Goal: Complete application form

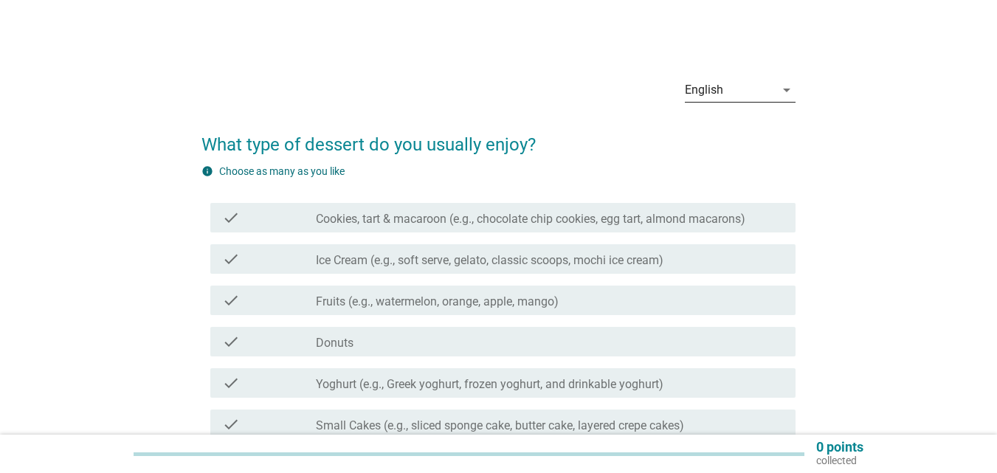
click at [740, 90] on div "English" at bounding box center [730, 90] width 90 height 24
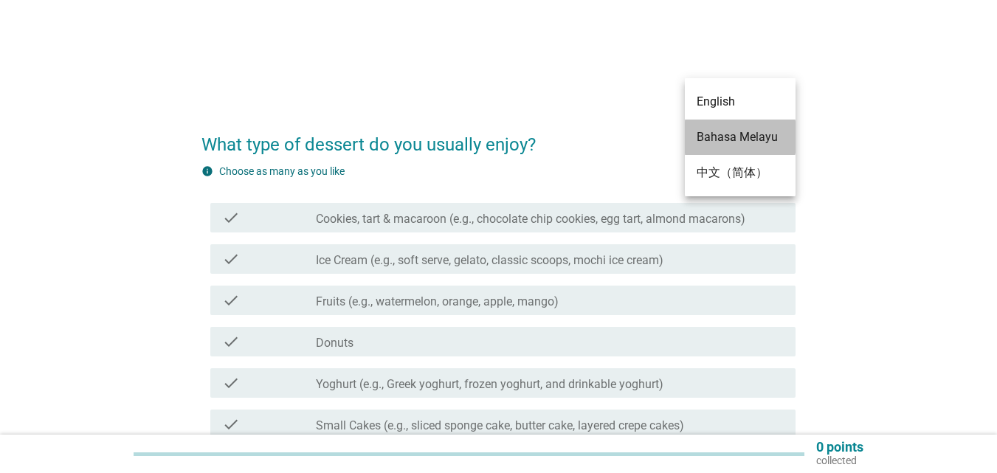
click at [732, 142] on div "Bahasa Melayu" at bounding box center [740, 137] width 87 height 18
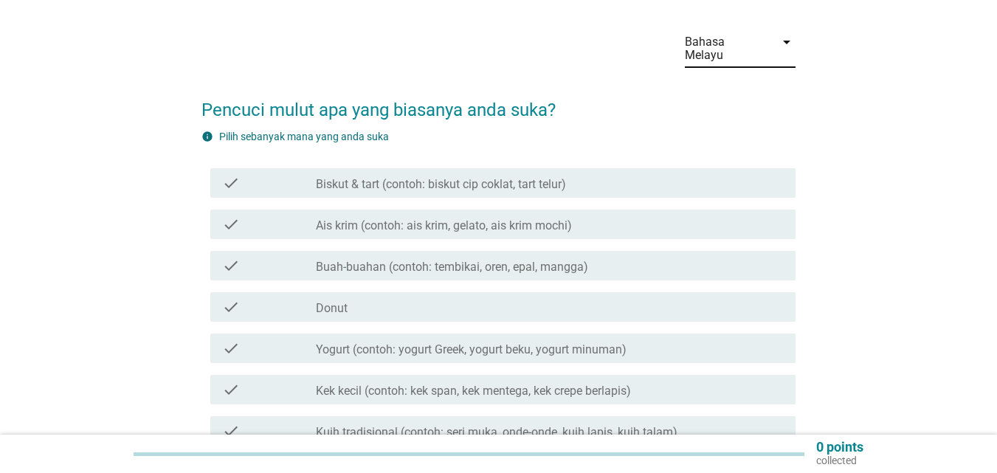
scroll to position [74, 0]
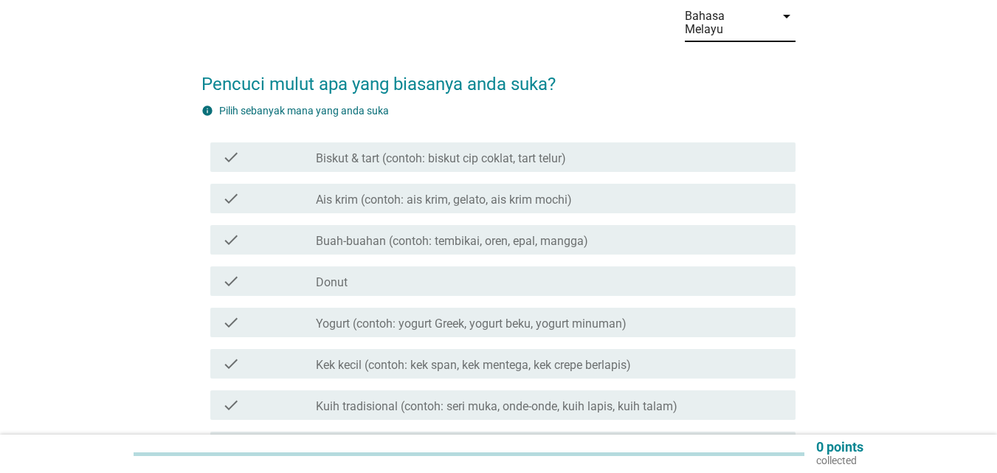
click at [512, 154] on div "check check_box_outline_blank Biskut & tart (contoh: biskut cip coklat, tart te…" at bounding box center [502, 157] width 585 height 30
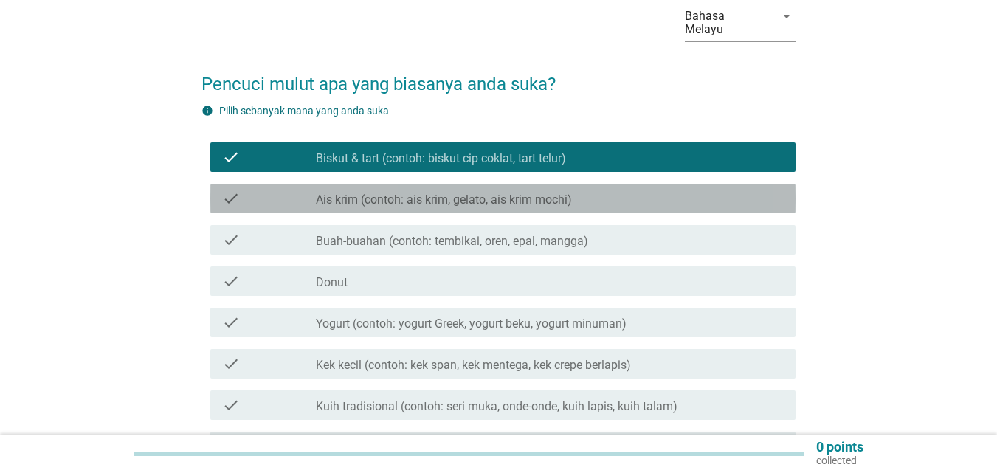
click at [510, 193] on label "Ais krim (contoh: ais krim, gelato, ais krim mochi)" at bounding box center [444, 200] width 256 height 15
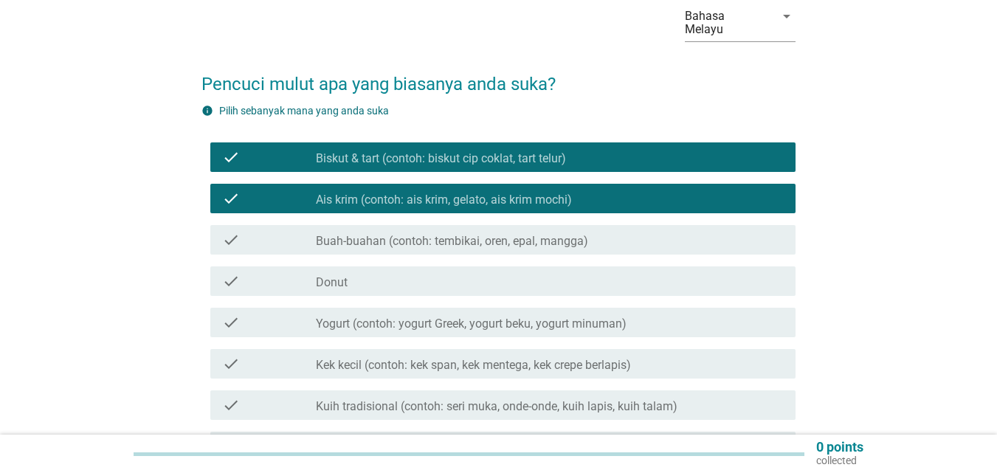
click at [503, 241] on div "check check_box_outline_blank Buah-buahan (contoh: tembikai, oren, epal, mangga)" at bounding box center [502, 240] width 585 height 30
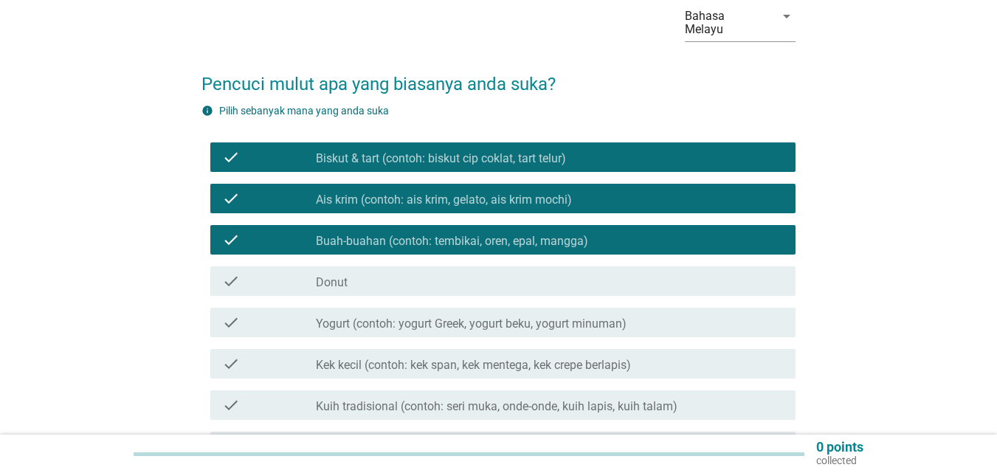
click at [474, 320] on div "check check_box_outline_blank Yogurt (contoh: yogurt Greek, yogurt beku, yogurt…" at bounding box center [502, 323] width 585 height 30
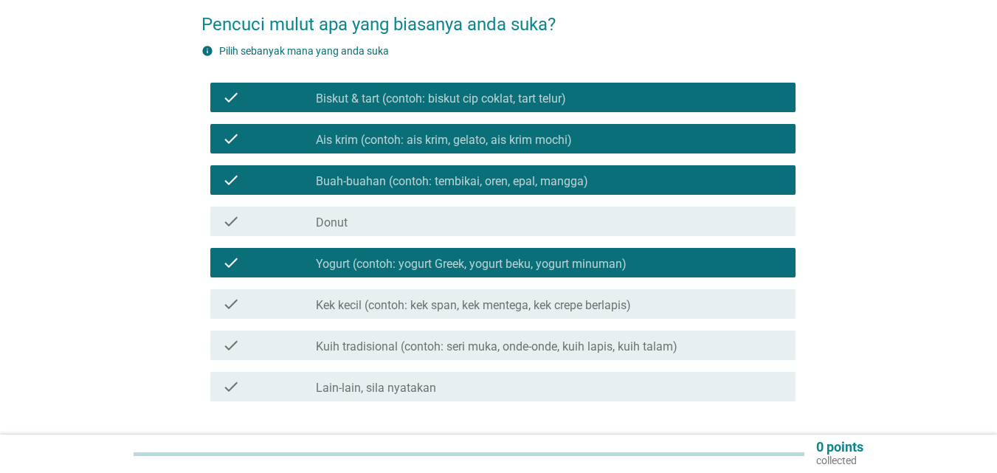
scroll to position [221, 0]
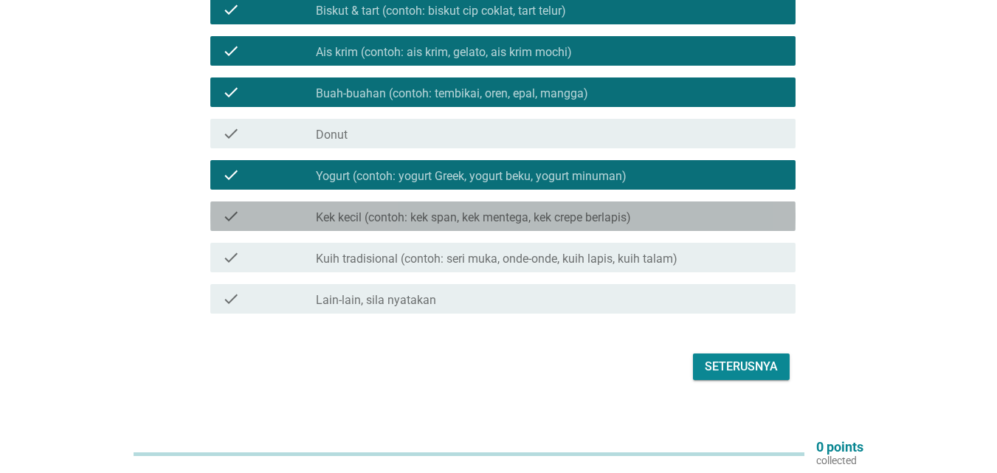
click at [476, 212] on div "check check_box_outline_blank Kek kecil (contoh: kek span, kek mentega, kek cre…" at bounding box center [502, 217] width 585 height 30
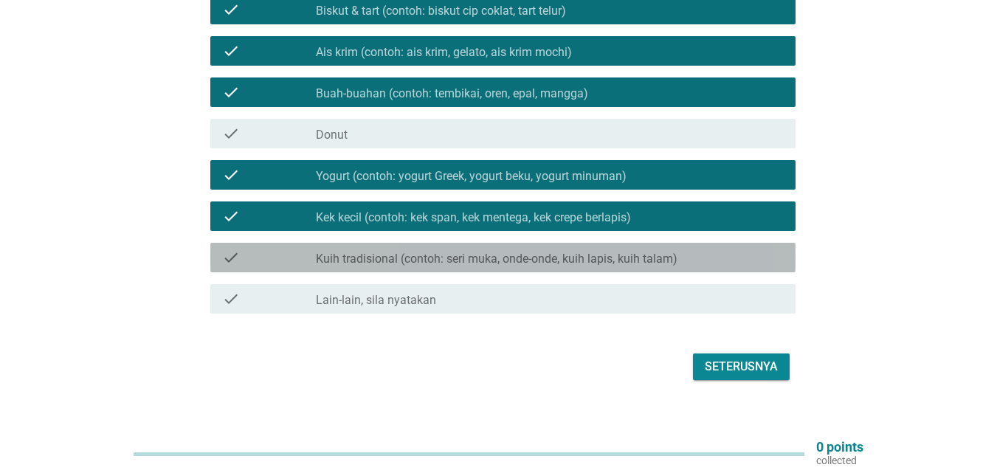
click at [492, 252] on label "Kuih tradisional (contoh: seri muka, onde-onde, kuih lapis, kuih talam)" at bounding box center [497, 259] width 362 height 15
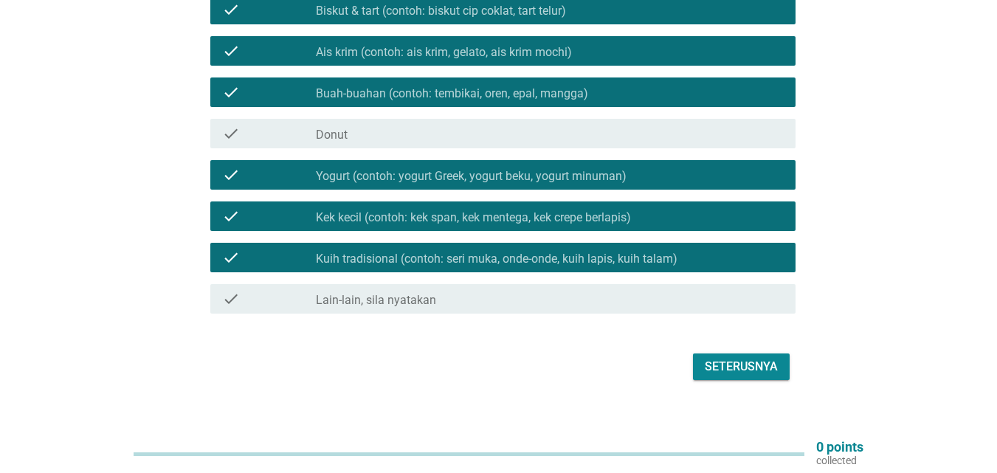
click at [746, 358] on div "Seterusnya" at bounding box center [741, 367] width 73 height 18
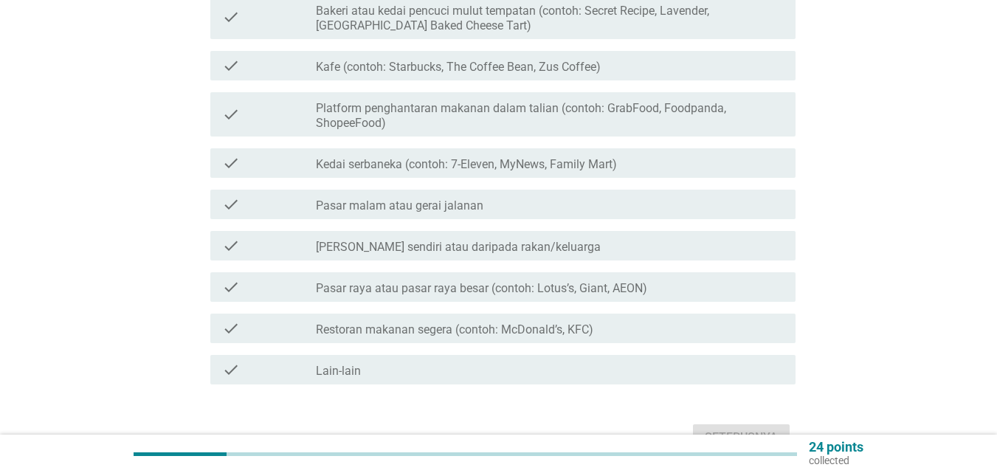
scroll to position [0, 0]
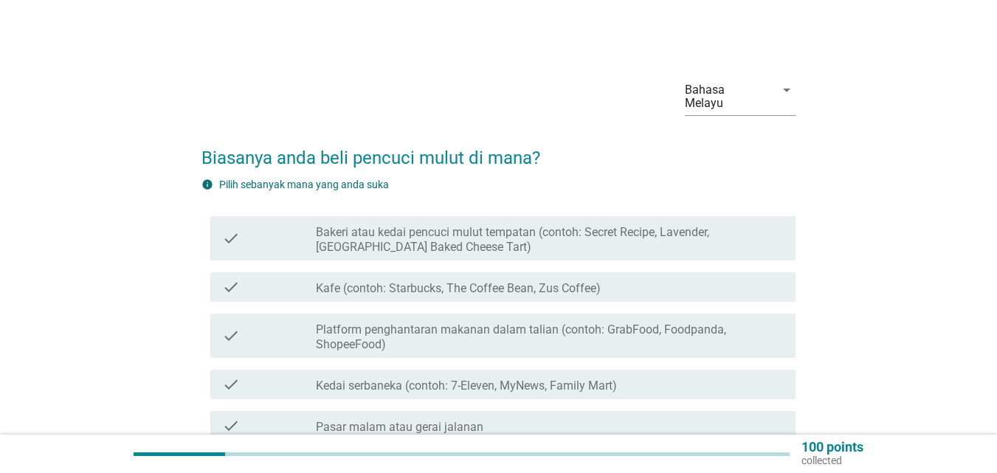
click at [647, 235] on label "Bakeri atau kedai pencuci mulut tempatan (contoh: Secret Recipe, Lavender, [GEO…" at bounding box center [550, 240] width 468 height 30
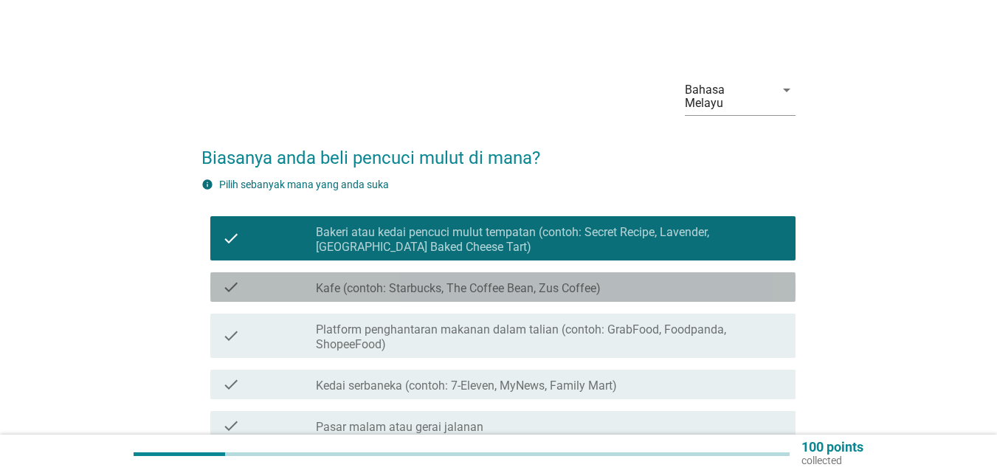
click at [628, 272] on div "check check_box_outline_blank Kafe (contoh: Starbucks, The Coffee Bean, Zus Cof…" at bounding box center [502, 287] width 585 height 30
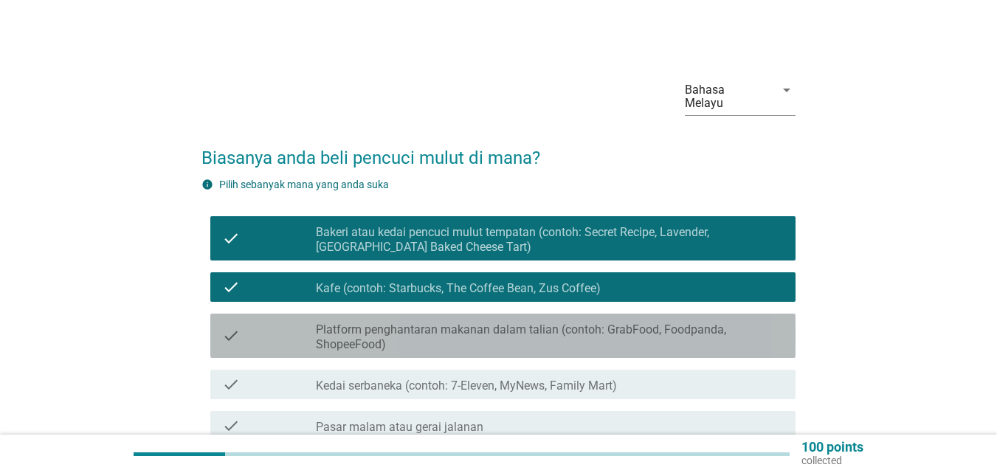
click at [622, 323] on label "Platform penghantaran makanan dalam talian (contoh: GrabFood, Foodpanda, Shopee…" at bounding box center [550, 338] width 468 height 30
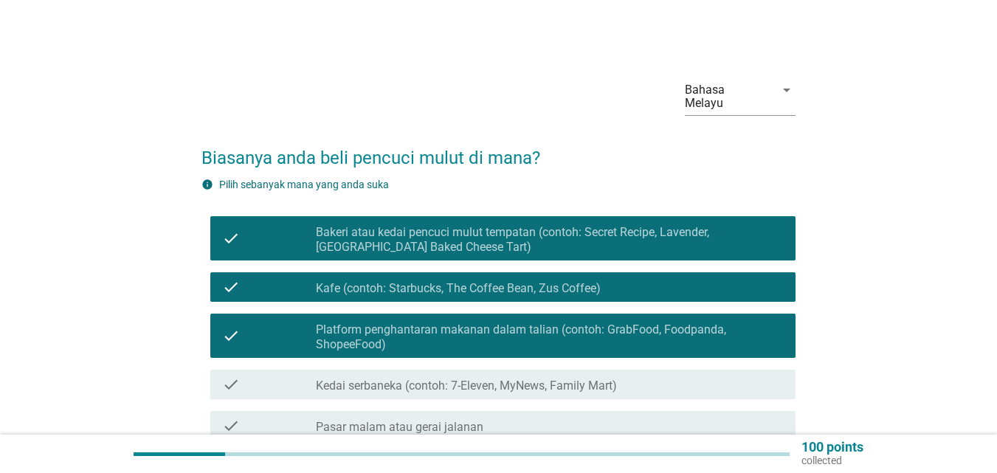
click at [616, 379] on label "Kedai serbaneka (contoh: 7-Eleven, MyNews, Family Mart)" at bounding box center [466, 386] width 301 height 15
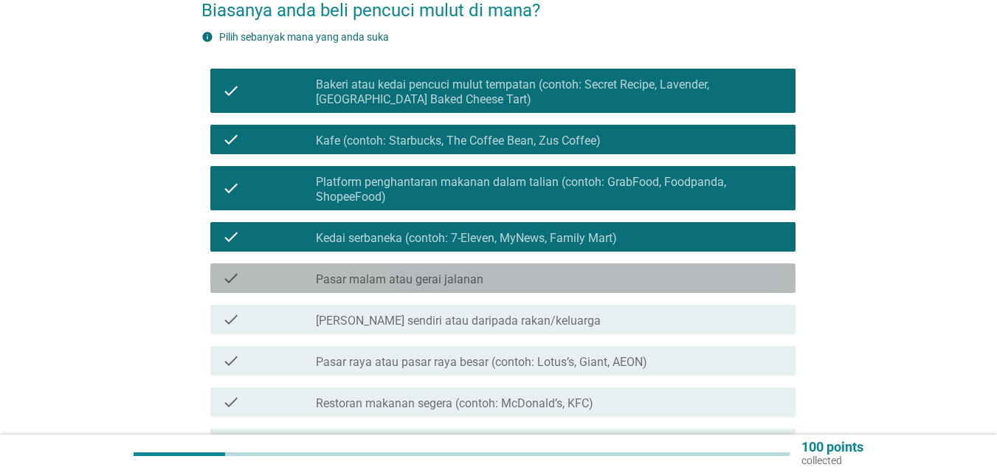
click at [582, 269] on div "check_box_outline_blank Pasar malam atau gerai jalanan" at bounding box center [550, 278] width 468 height 18
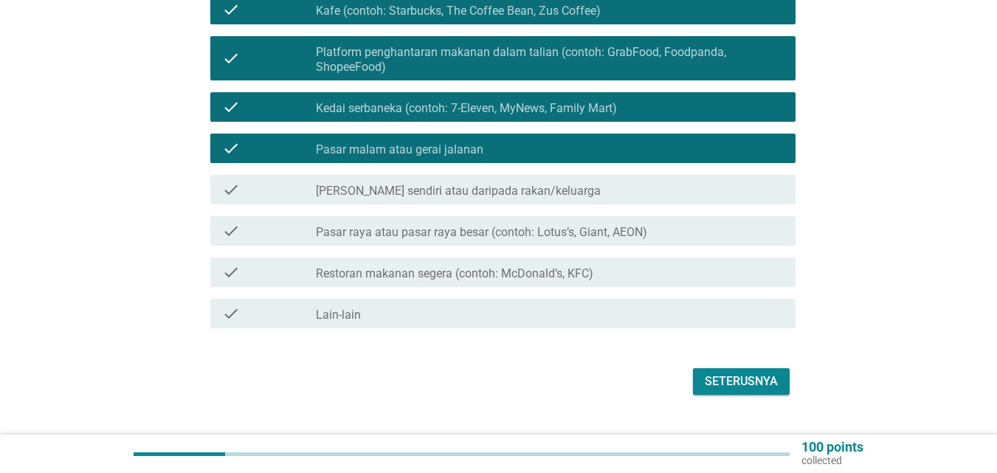
scroll to position [295, 0]
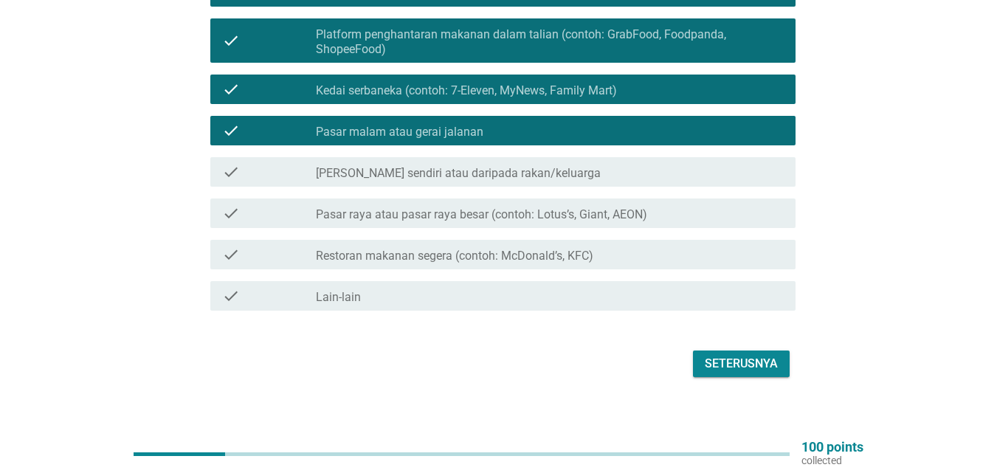
click at [503, 157] on div "check check_box_outline_blank Buatan sendiri atau daripada rakan/keluarga" at bounding box center [502, 172] width 585 height 30
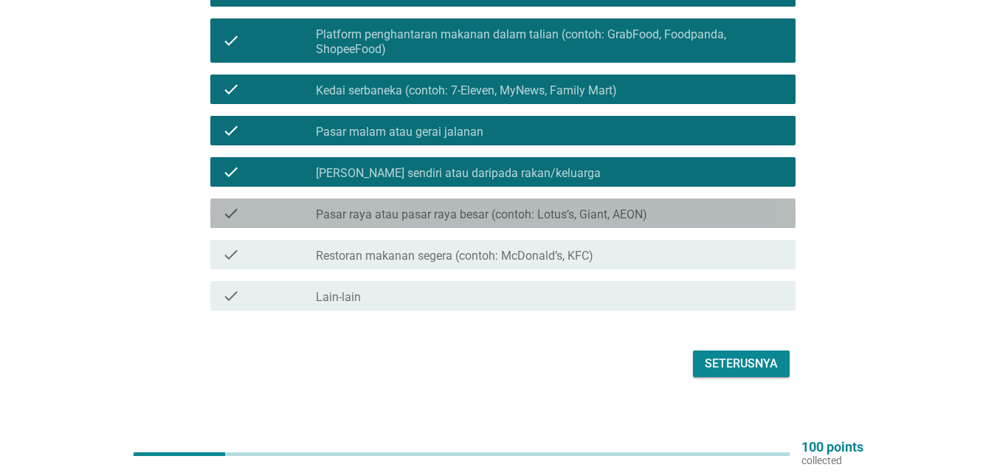
click at [501, 207] on label "Pasar raya atau pasar raya besar (contoh: Lotus’s, Giant, AEON)" at bounding box center [481, 214] width 331 height 15
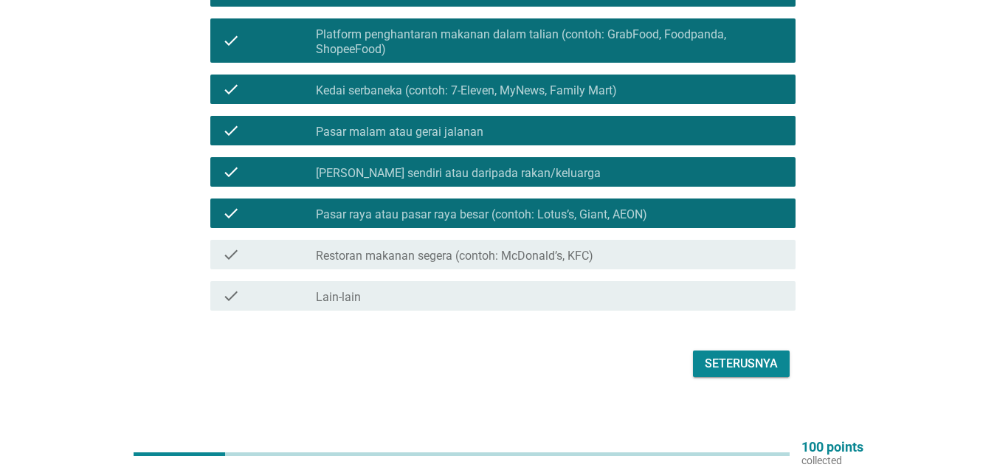
click at [512, 249] on label "Restoran makanan segera (contoh: McDonald’s, KFC)" at bounding box center [455, 256] width 278 height 15
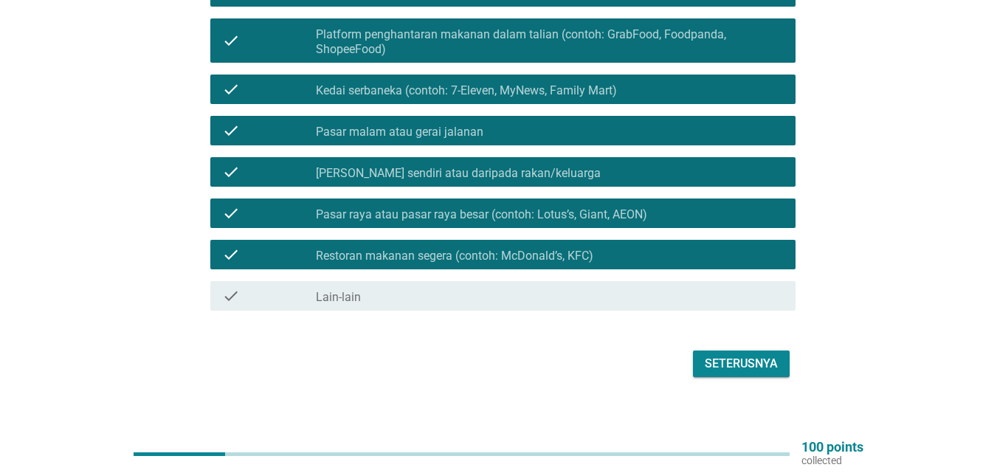
click at [729, 355] on div "Seterusnya" at bounding box center [741, 364] width 73 height 18
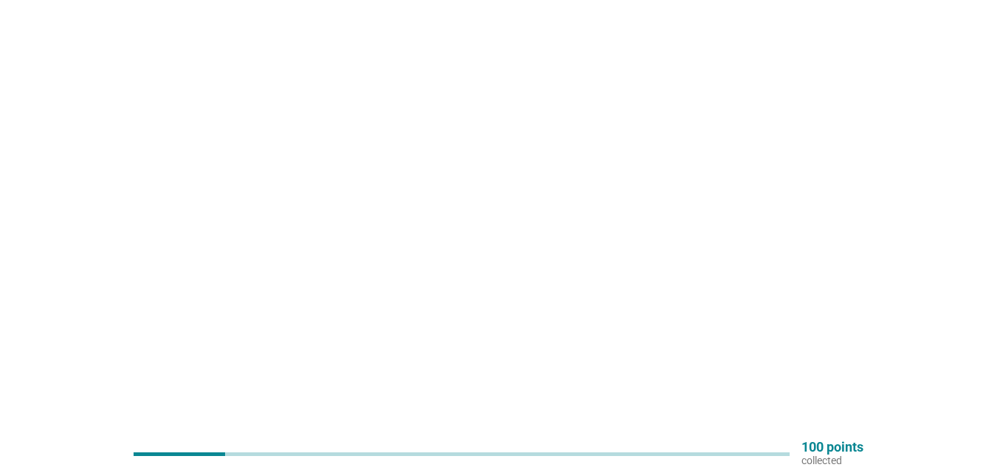
scroll to position [0, 0]
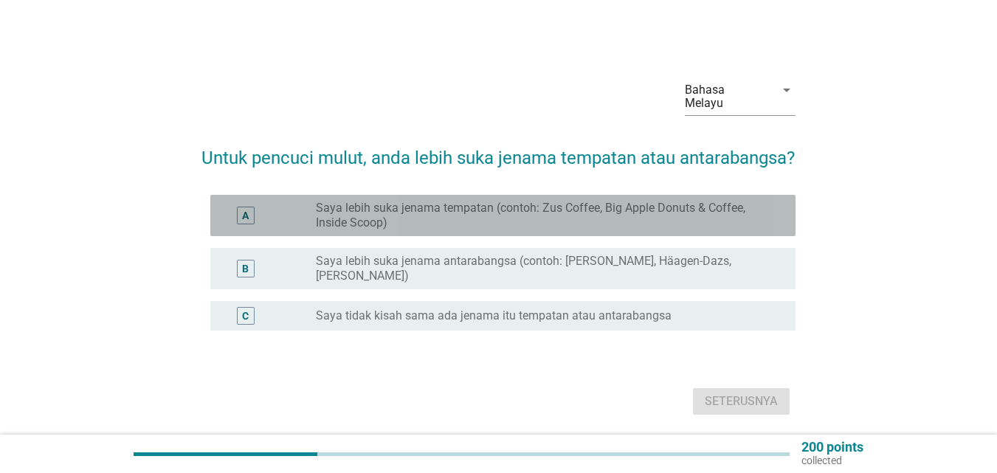
click at [564, 230] on label "Saya lebih suka jenama tempatan (contoh: Zus Coffee, Big Apple Donuts & Coffee,…" at bounding box center [544, 216] width 456 height 30
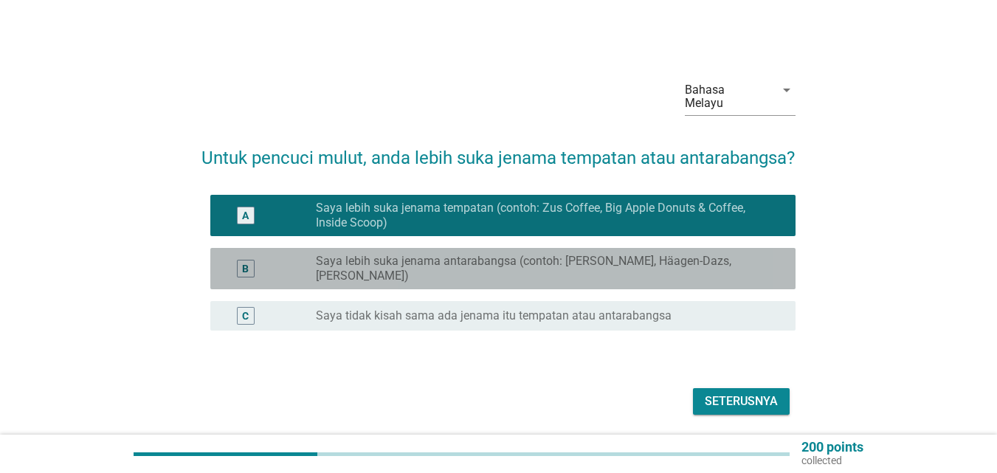
click at [560, 283] on label "Saya lebih suka jenama antarabangsa (contoh: [PERSON_NAME], Häagen-Dazs, [PERSO…" at bounding box center [544, 269] width 456 height 30
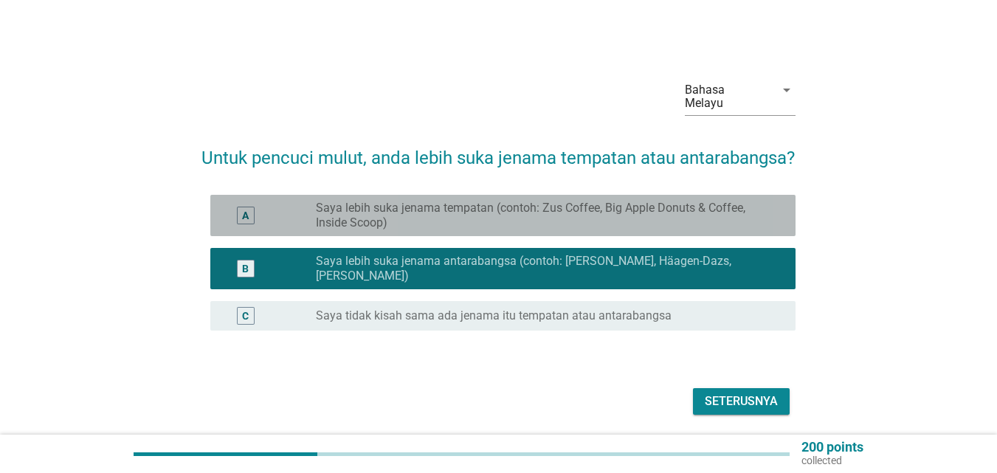
click at [557, 230] on label "Saya lebih suka jenama tempatan (contoh: Zus Coffee, Big Apple Donuts & Coffee,…" at bounding box center [544, 216] width 456 height 30
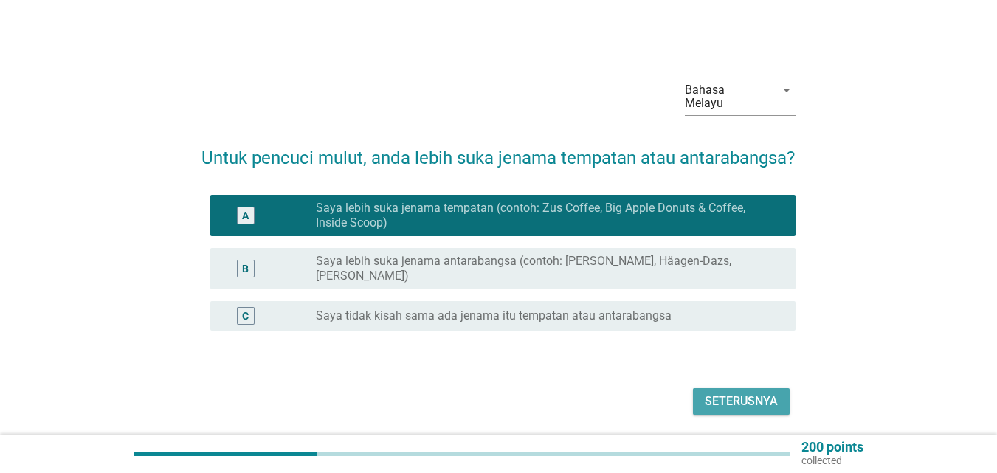
click at [752, 404] on button "Seterusnya" at bounding box center [741, 401] width 97 height 27
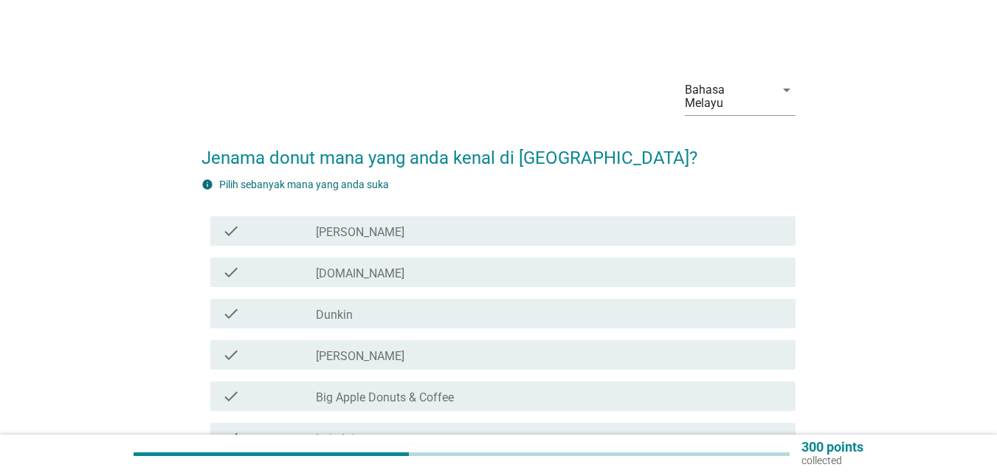
click at [450, 222] on div "check_box_outline_blank [PERSON_NAME]" at bounding box center [550, 231] width 468 height 18
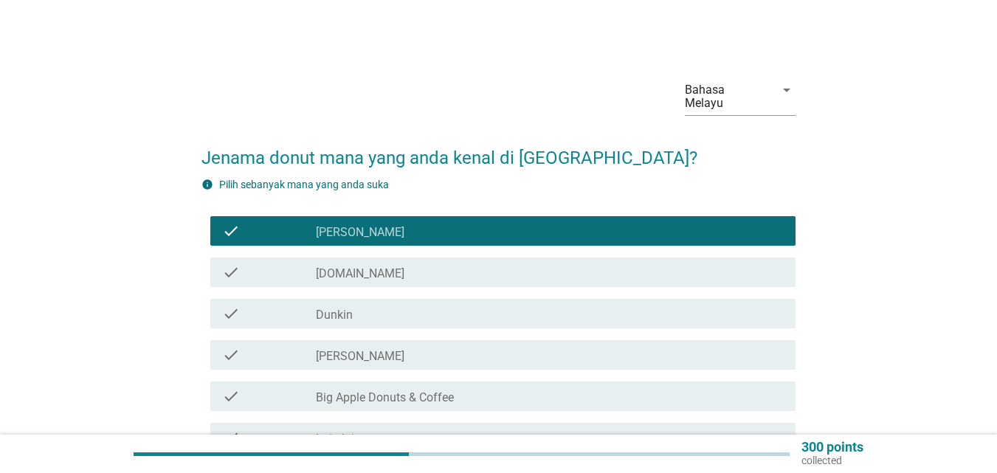
click at [441, 264] on div "check_box_outline_blank [DOMAIN_NAME]" at bounding box center [550, 273] width 468 height 18
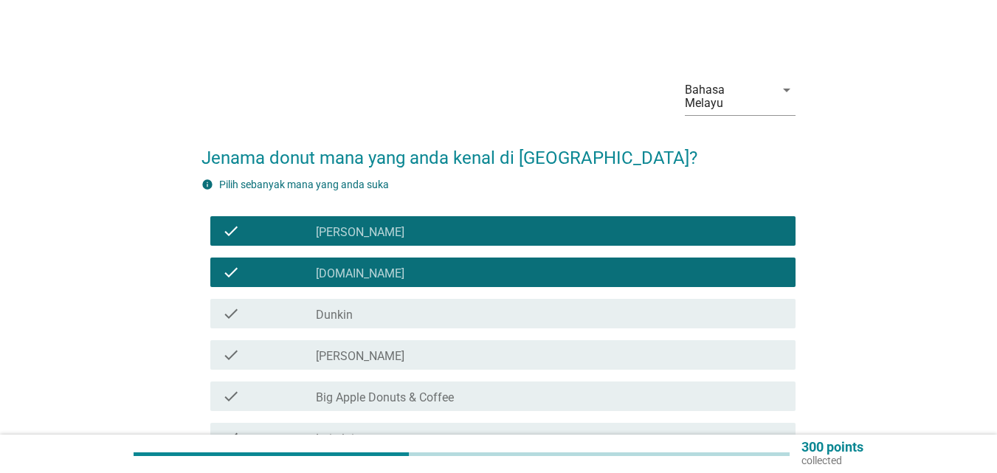
click at [456, 306] on div "check_box_outline_blank Dunkin" at bounding box center [550, 314] width 468 height 18
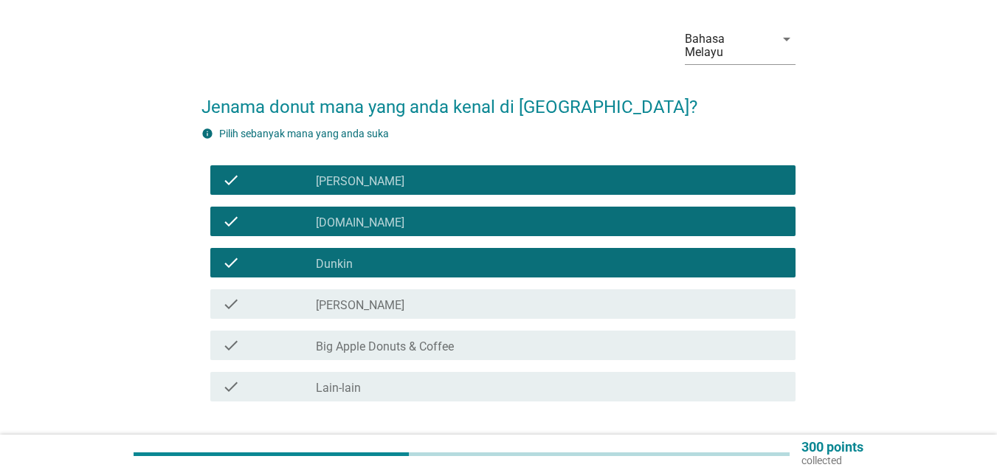
scroll to position [74, 0]
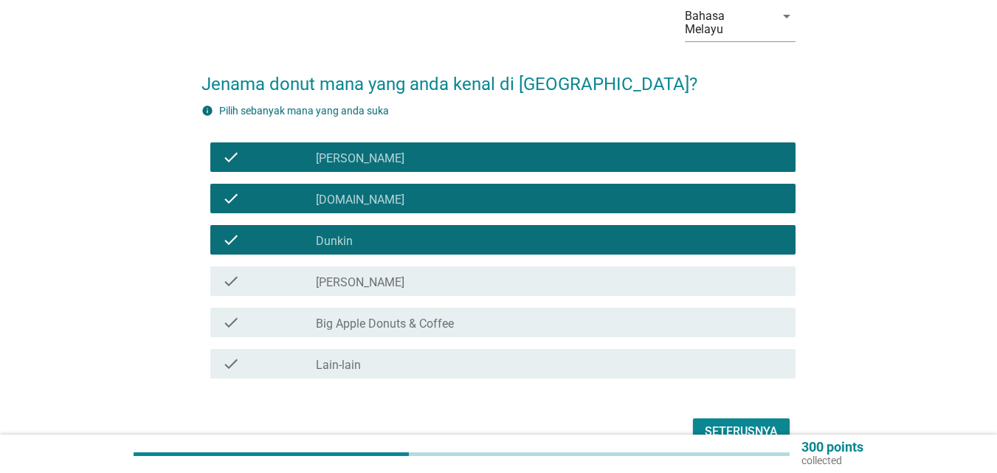
click at [458, 314] on div "check_box_outline_blank Big Apple Donuts & Coffee" at bounding box center [550, 323] width 468 height 18
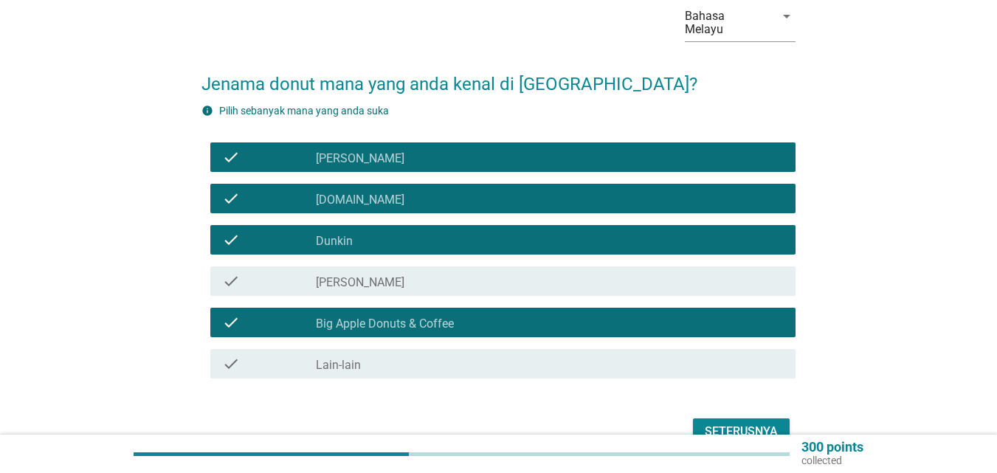
click at [724, 423] on div "Seterusnya" at bounding box center [741, 432] width 73 height 18
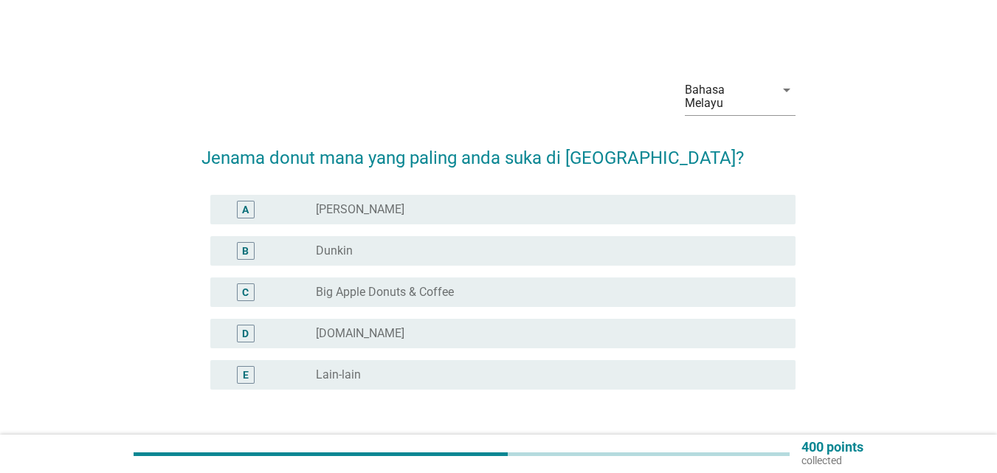
click at [424, 207] on div "A radio_button_unchecked [PERSON_NAME]" at bounding box center [502, 210] width 585 height 30
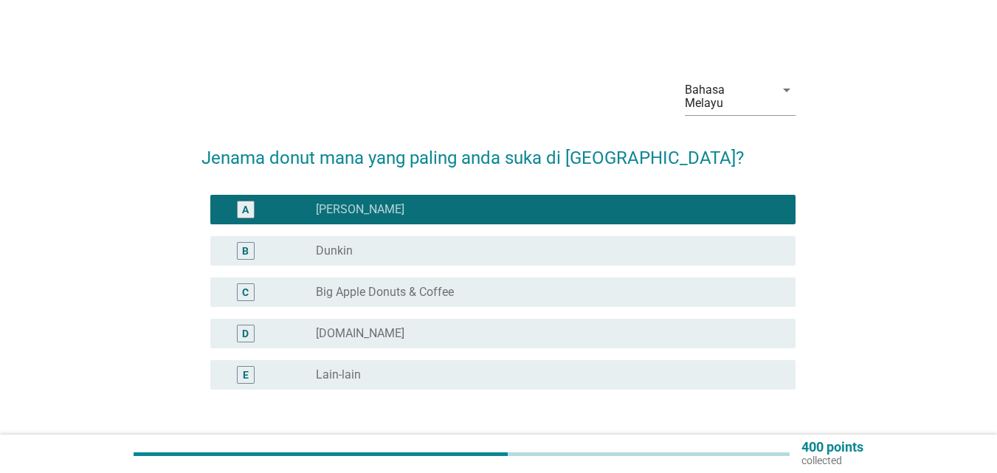
click at [427, 242] on div "radio_button_unchecked Dunkin" at bounding box center [550, 251] width 468 height 18
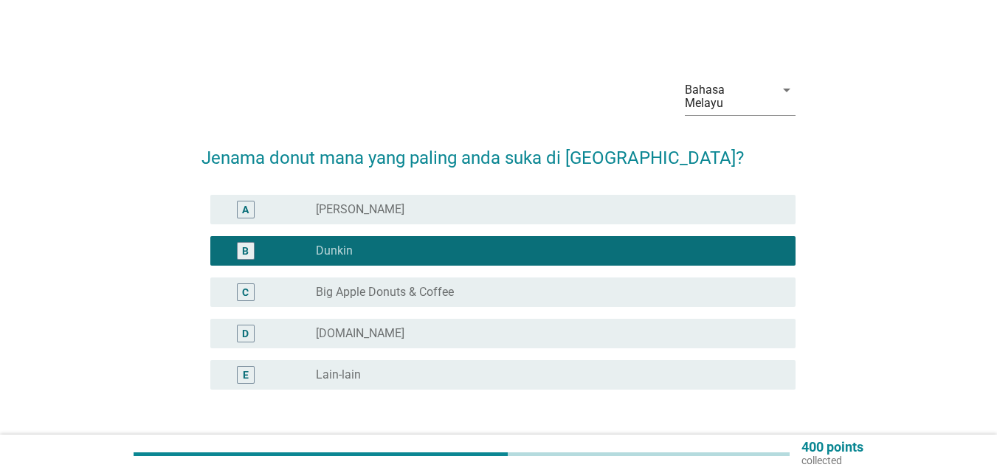
click at [427, 285] on label "Big Apple Donuts & Coffee" at bounding box center [385, 292] width 138 height 15
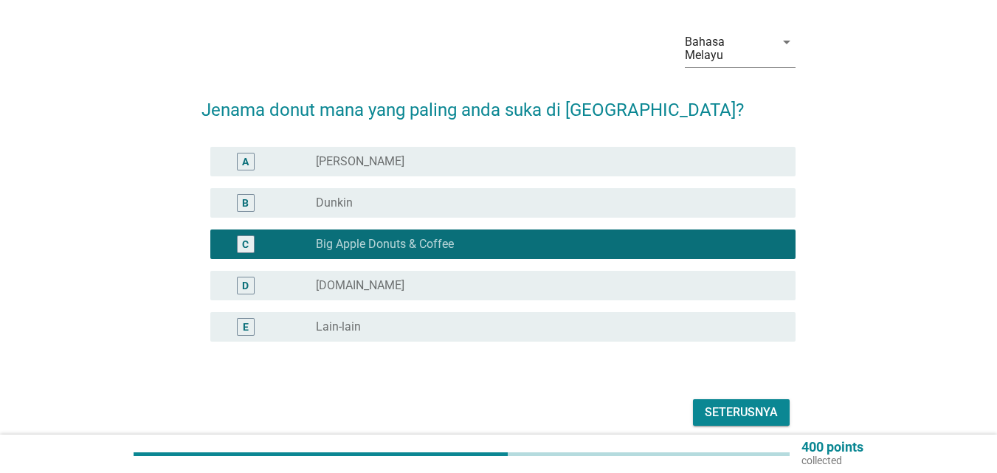
scroll to position [74, 0]
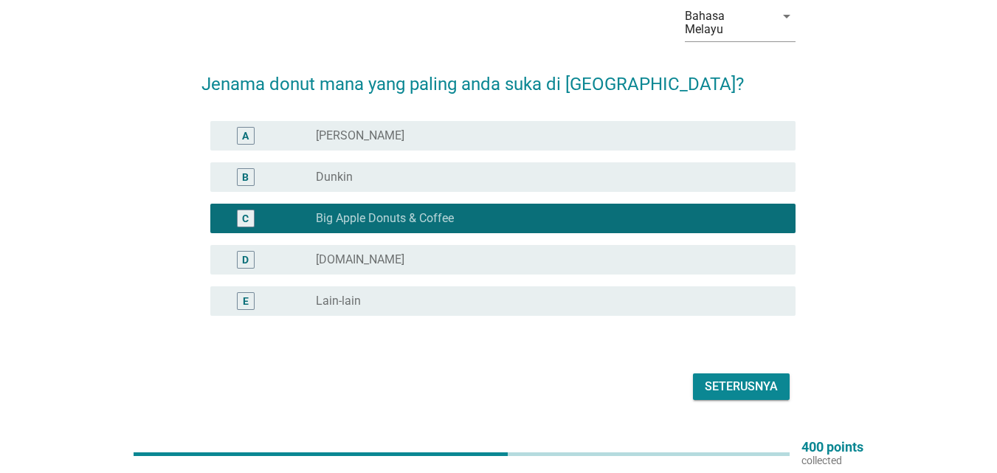
click at [768, 378] on div "Seterusnya" at bounding box center [741, 387] width 73 height 18
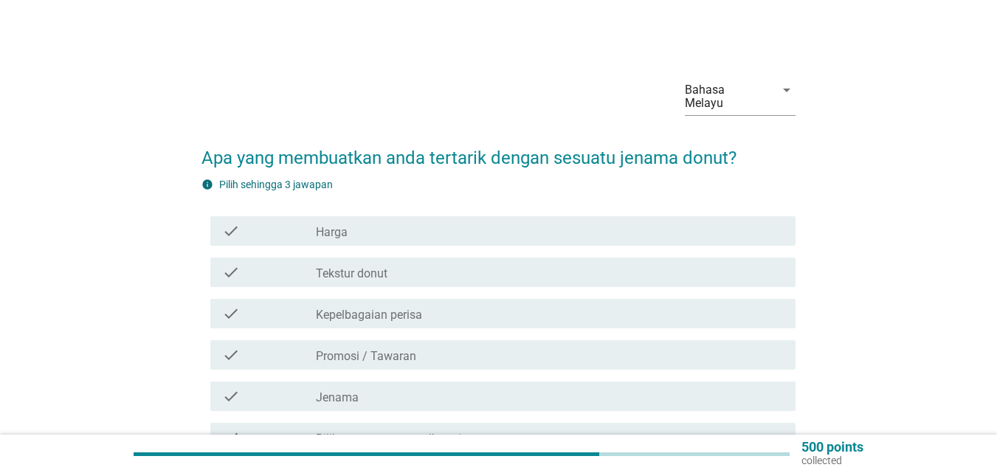
click at [407, 223] on div "check_box_outline_blank Harga" at bounding box center [550, 231] width 468 height 18
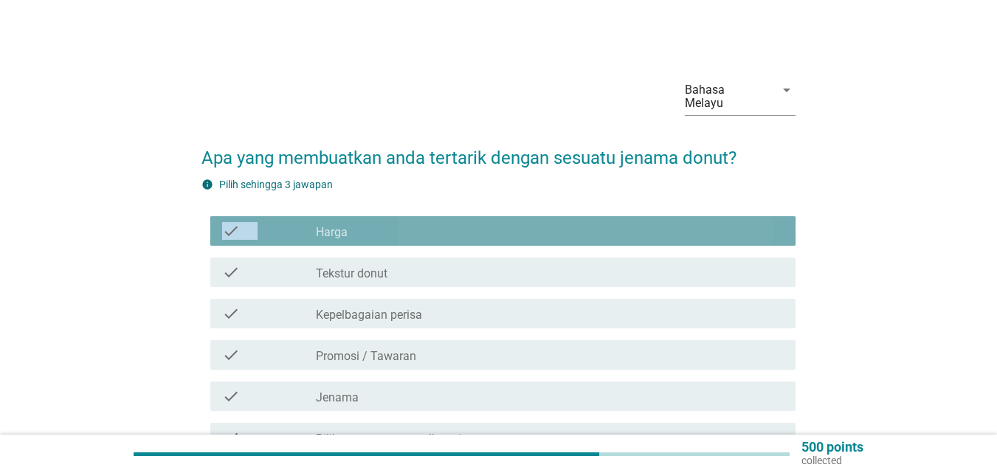
click at [407, 223] on div "check_box_outline_blank Harga" at bounding box center [550, 231] width 468 height 18
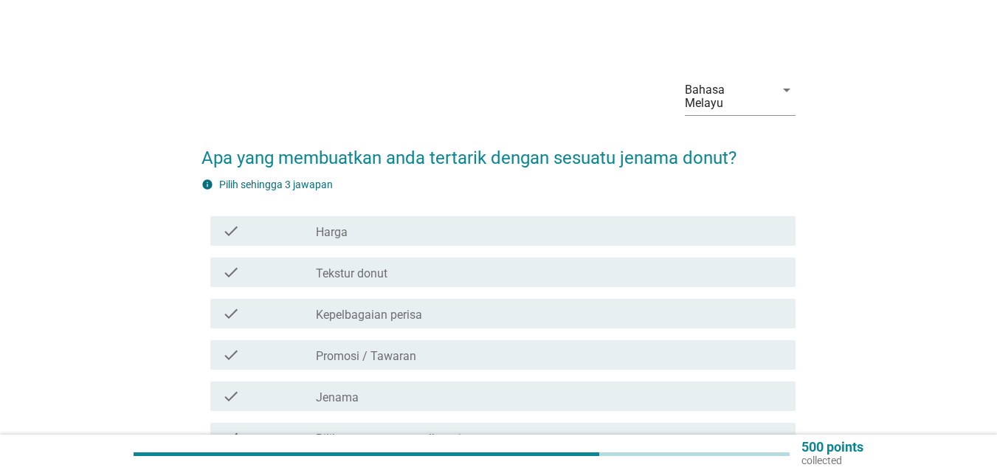
click at [422, 264] on div "check_box_outline_blank Tekstur donut" at bounding box center [550, 273] width 468 height 18
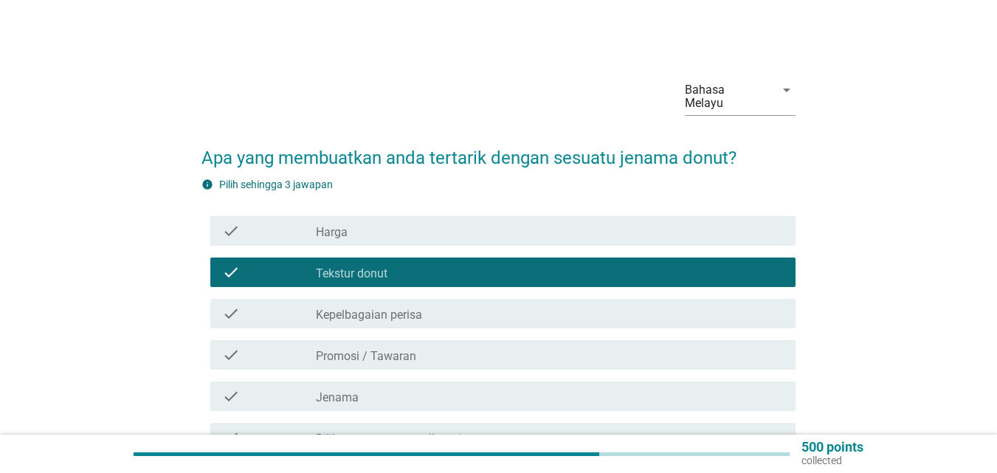
click at [414, 252] on div "check check_box_outline_blank Tekstur donut" at bounding box center [499, 272] width 594 height 41
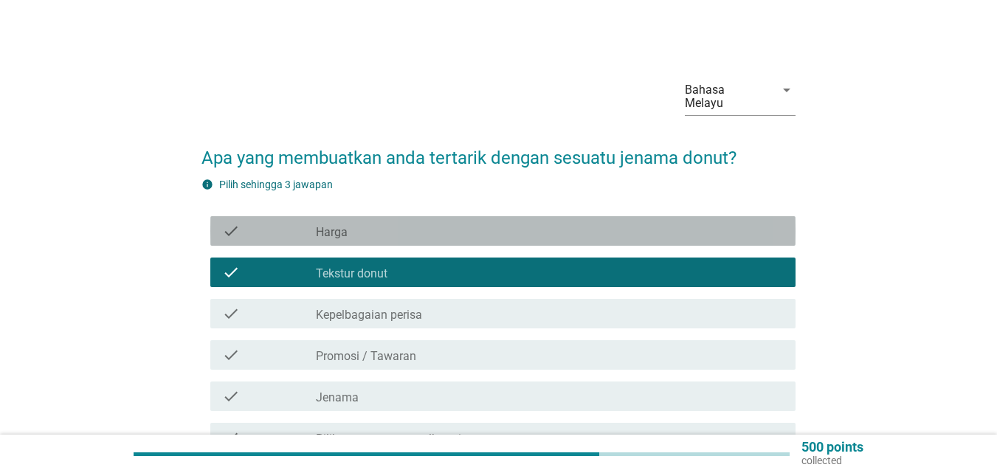
click at [414, 223] on div "check_box_outline_blank Harga" at bounding box center [550, 231] width 468 height 18
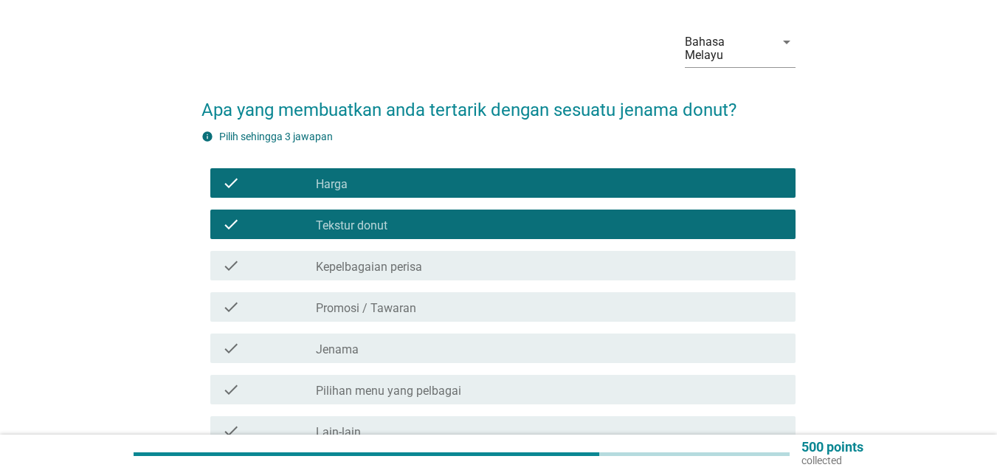
scroll to position [74, 0]
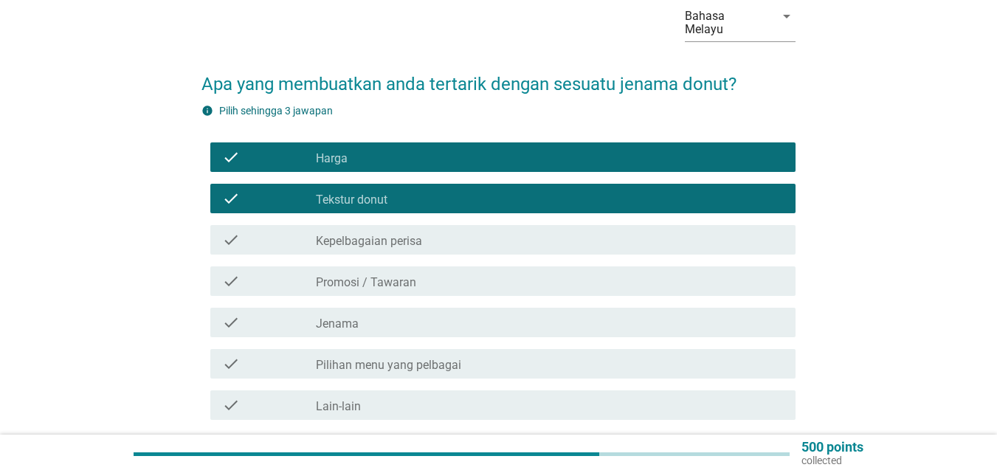
click at [400, 234] on label "Kepelbagaian perisa" at bounding box center [369, 241] width 106 height 15
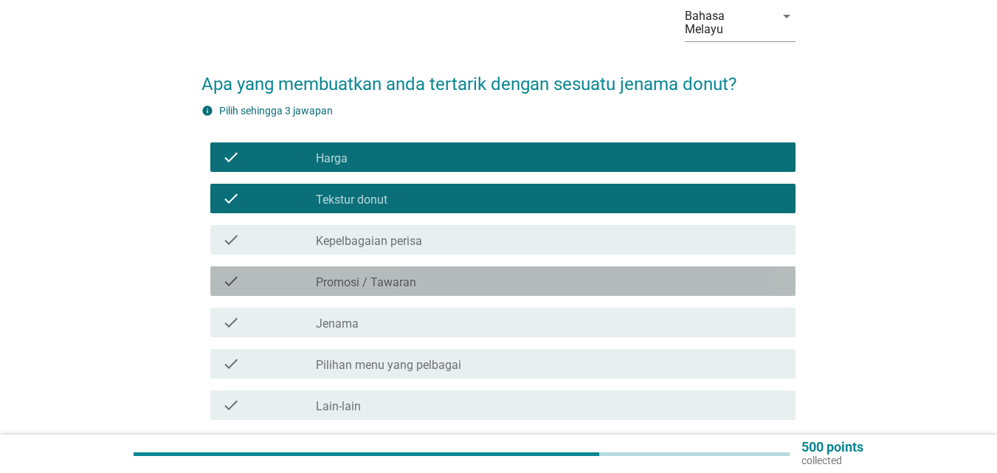
click at [408, 275] on label "Promosi / Tawaran" at bounding box center [366, 282] width 100 height 15
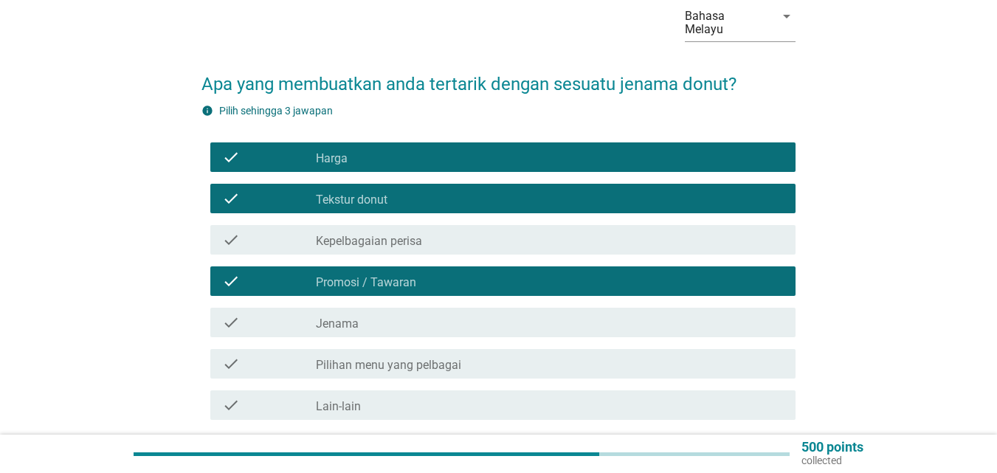
click at [412, 234] on label "Kepelbagaian perisa" at bounding box center [369, 241] width 106 height 15
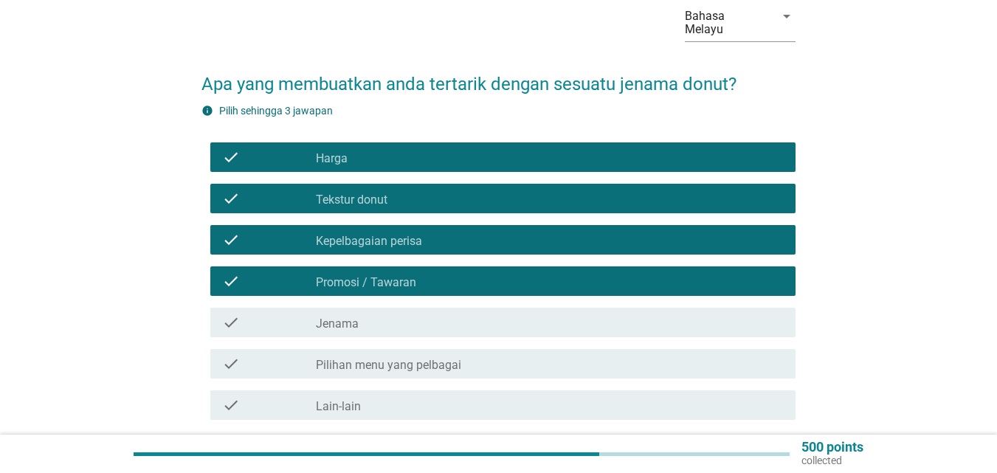
click at [403, 234] on label "Kepelbagaian perisa" at bounding box center [369, 241] width 106 height 15
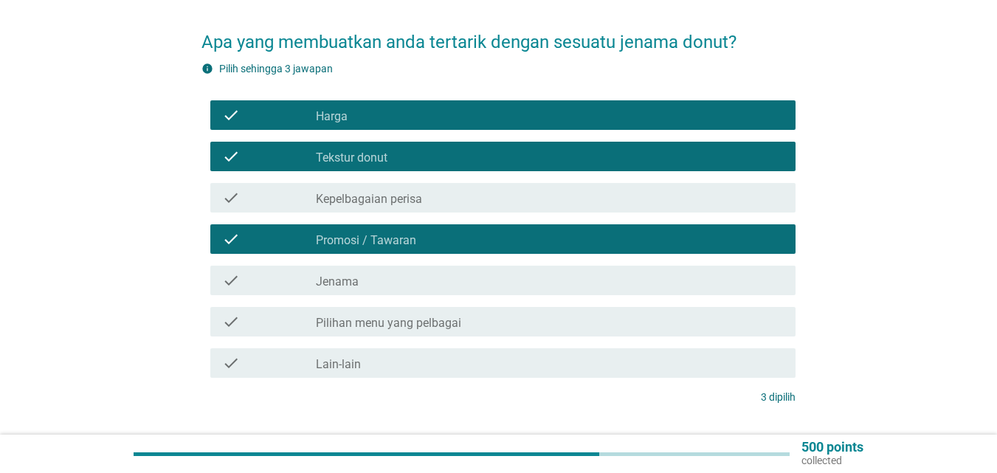
scroll to position [148, 0]
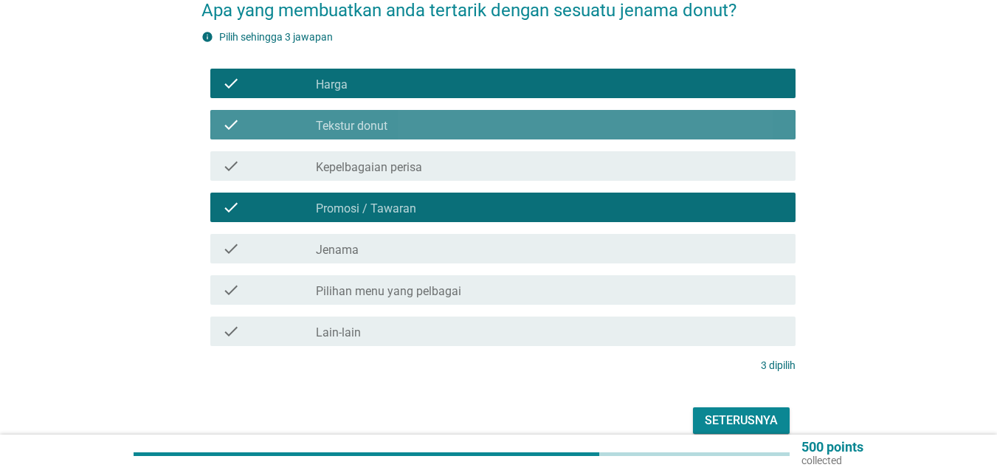
click at [417, 116] on div "check_box_outline_blank Tekstur donut" at bounding box center [550, 125] width 468 height 18
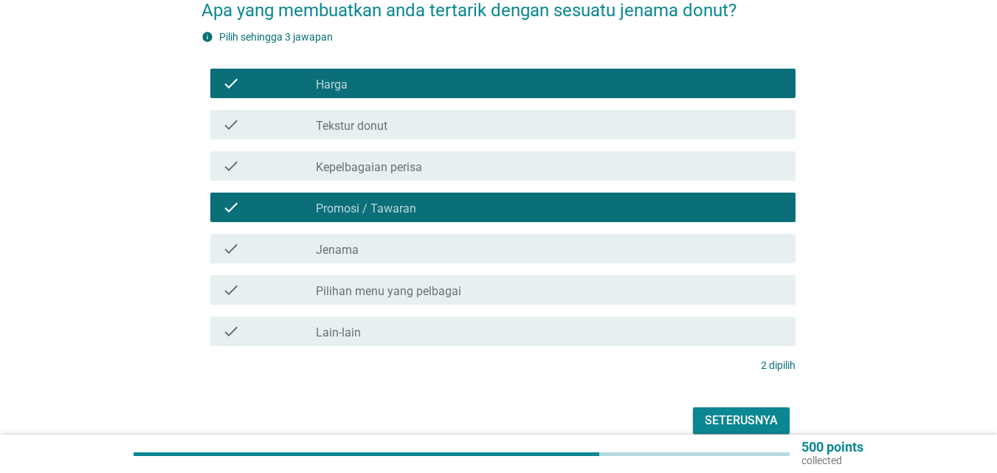
click at [420, 160] on label "Kepelbagaian perisa" at bounding box center [369, 167] width 106 height 15
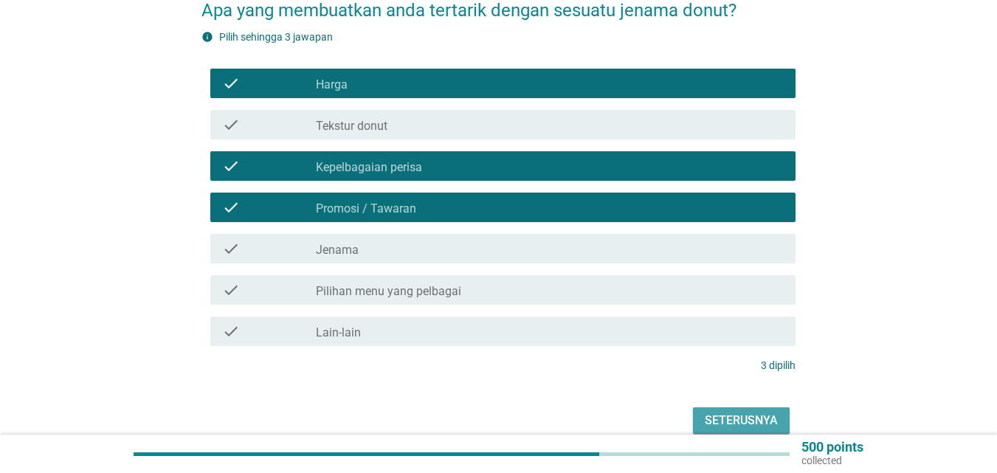
click at [728, 414] on div "Seterusnya" at bounding box center [741, 421] width 73 height 18
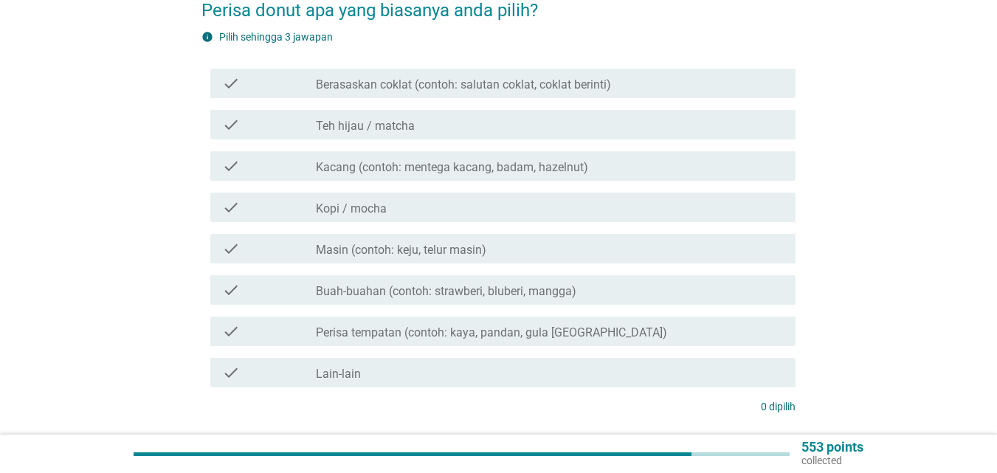
scroll to position [0, 0]
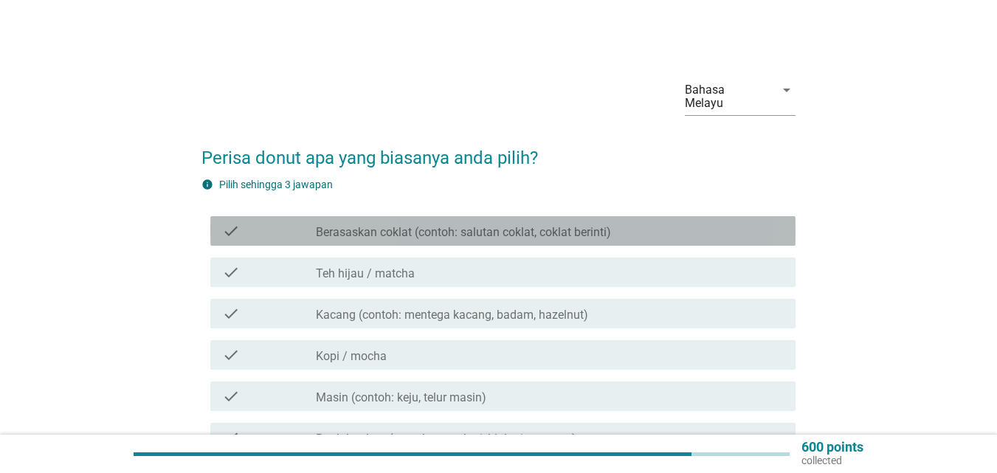
click at [546, 225] on label "Berasaskan coklat (contoh: salutan coklat, coklat berinti)" at bounding box center [463, 232] width 295 height 15
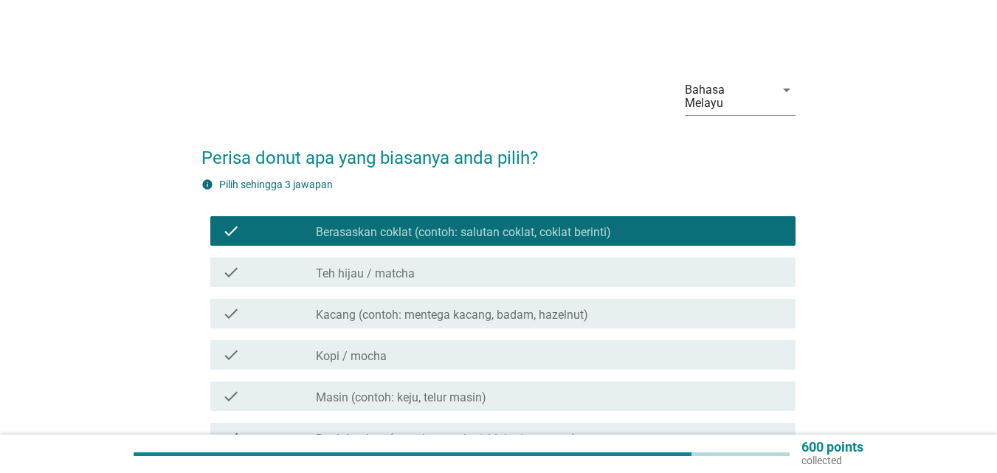
click at [541, 266] on div "check_box_outline_blank Teh hijau / matcha" at bounding box center [550, 273] width 468 height 18
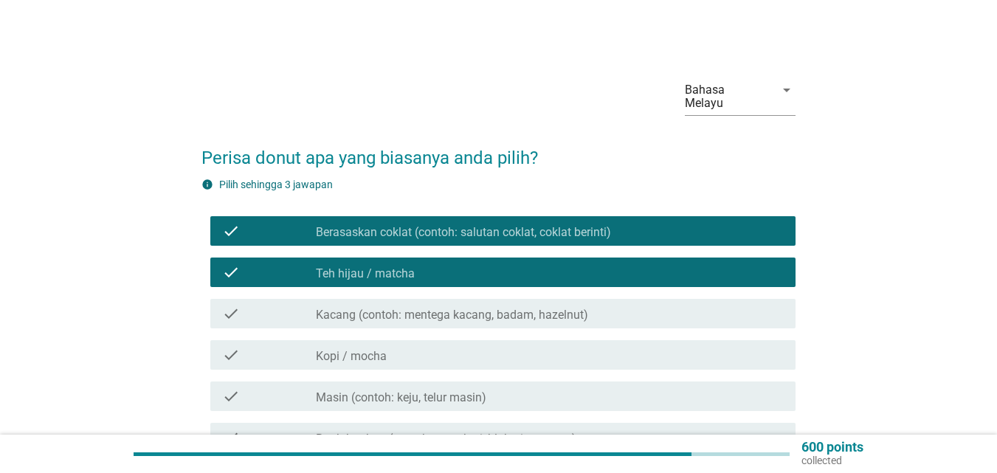
click at [548, 308] on label "Kacang (contoh: mentega kacang, badam, hazelnut)" at bounding box center [452, 315] width 272 height 15
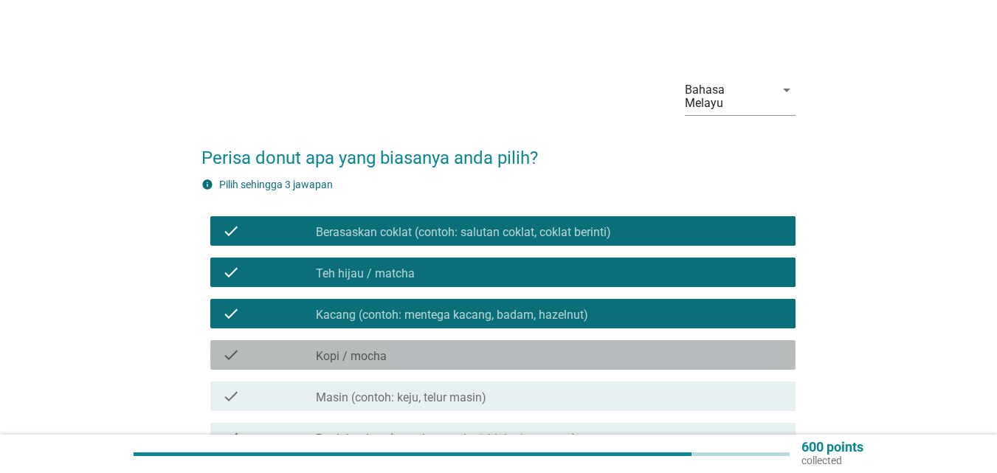
click at [526, 354] on div "check check_box_outline_blank Kopi / mocha" at bounding box center [502, 355] width 585 height 30
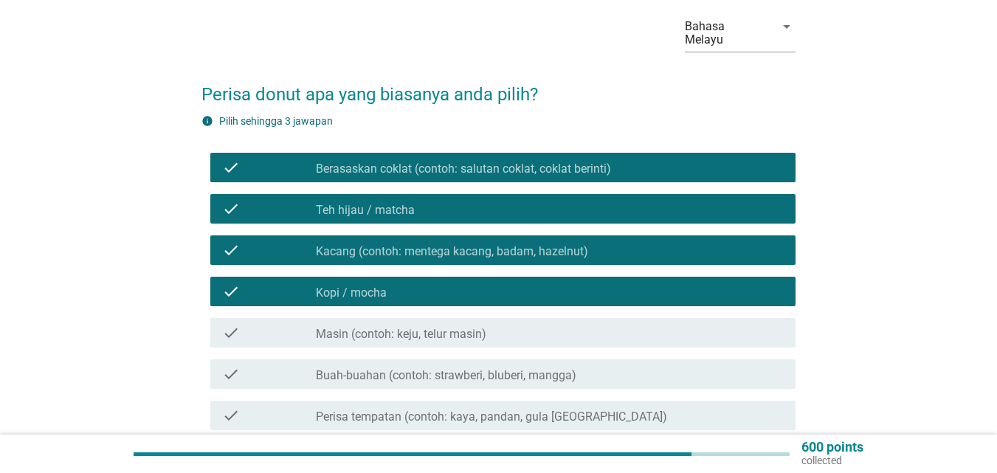
scroll to position [148, 0]
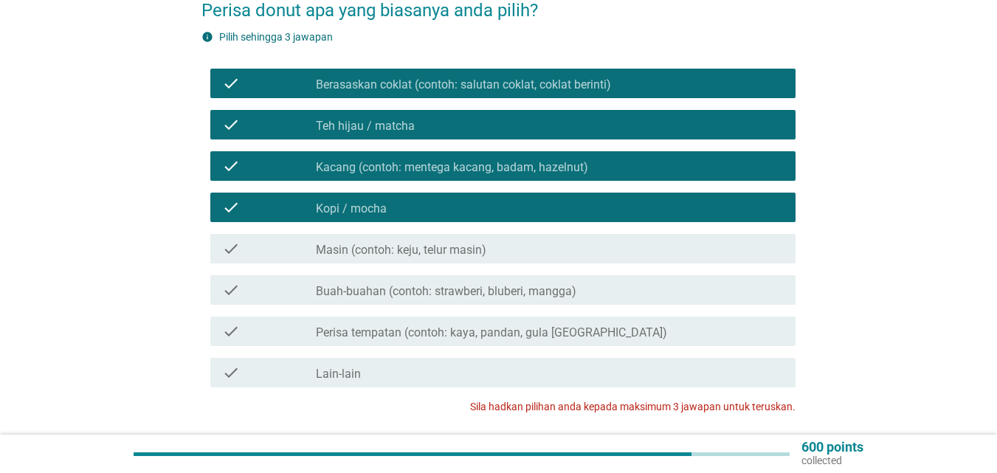
click at [492, 243] on div "check_box_outline_blank Masin (contoh: keju, telur masin)" at bounding box center [550, 249] width 468 height 18
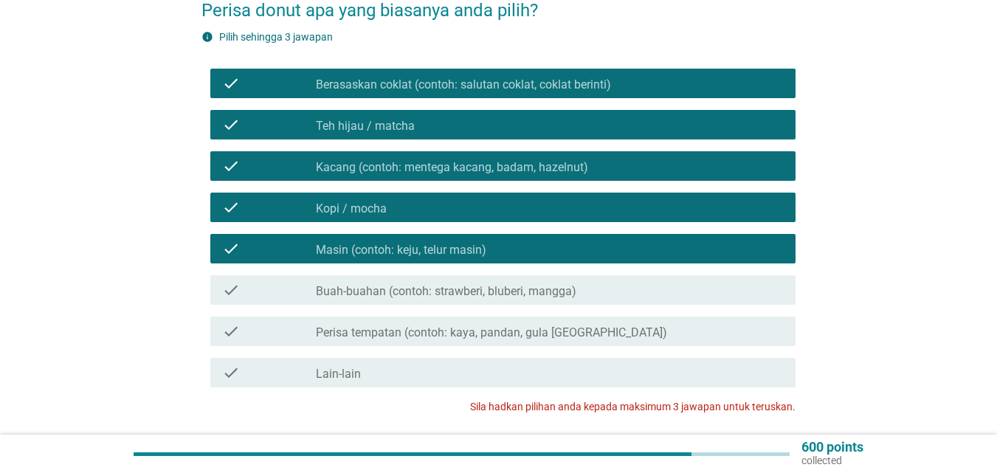
click at [506, 284] on label "Buah-buahan (contoh: strawberi, bluberi, mangga)" at bounding box center [446, 291] width 261 height 15
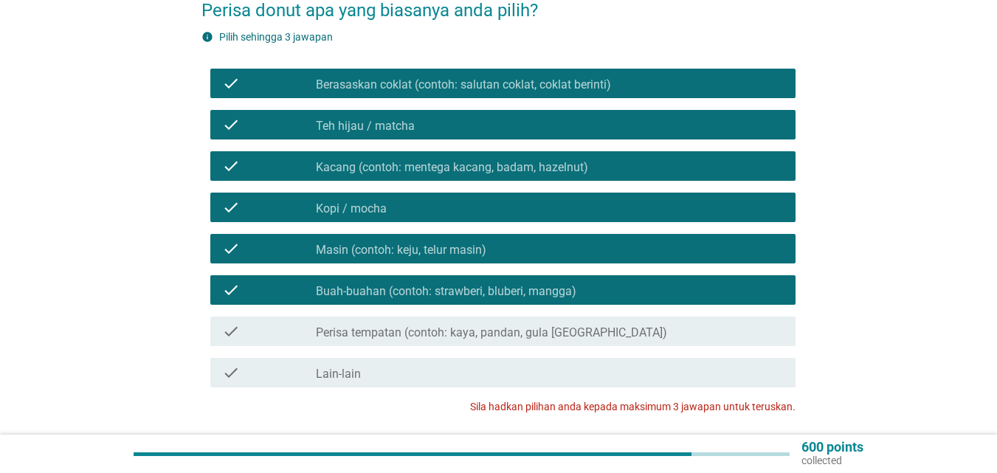
click at [558, 326] on label "Perisa tempatan (contoh: kaya, pandan, gula [GEOGRAPHIC_DATA])" at bounding box center [491, 333] width 351 height 15
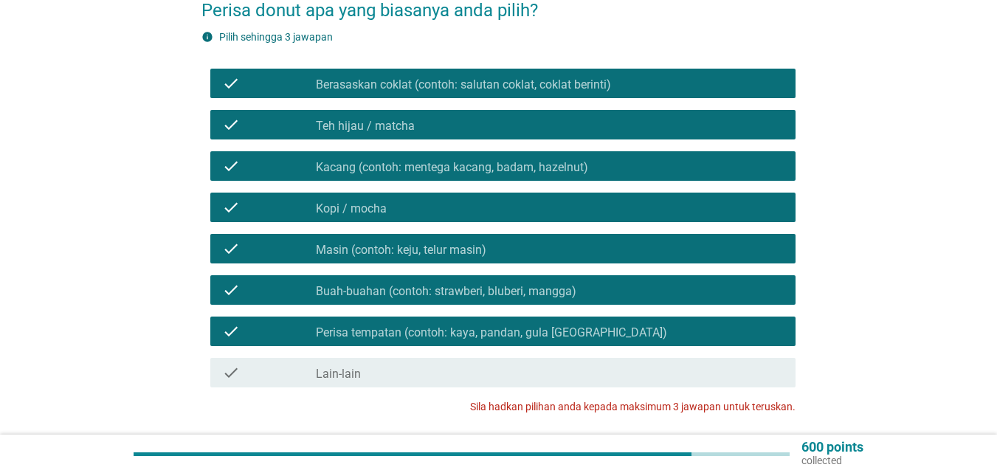
click at [564, 323] on div "check_box Perisa tempatan (contoh: kaya, pandan, gula melaka)" at bounding box center [550, 332] width 468 height 18
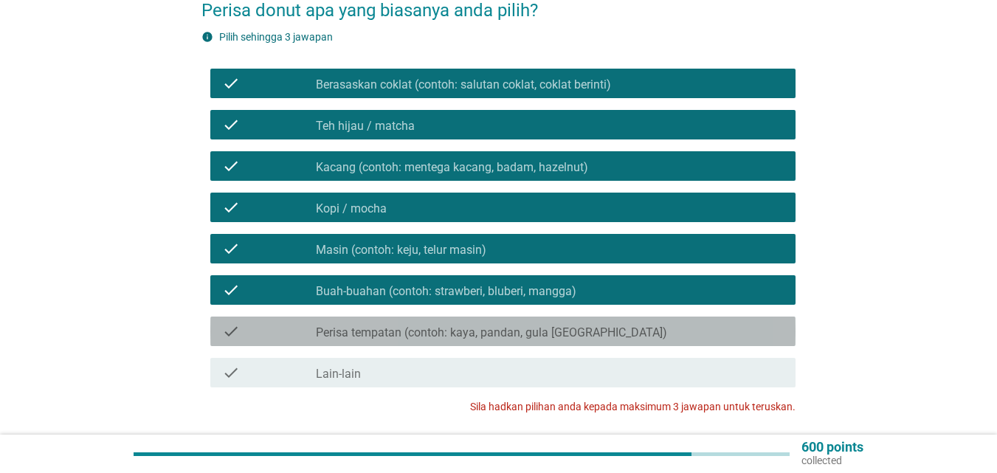
click at [564, 284] on label "Buah-buahan (contoh: strawberi, bluberi, mangga)" at bounding box center [446, 291] width 261 height 15
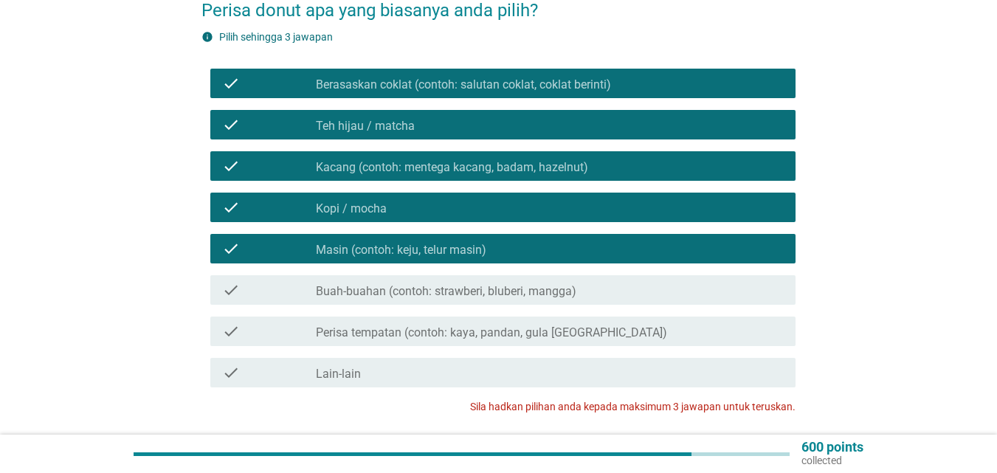
click at [551, 242] on div "check_box_outline_blank Masin (contoh: keju, telur masin)" at bounding box center [550, 249] width 468 height 18
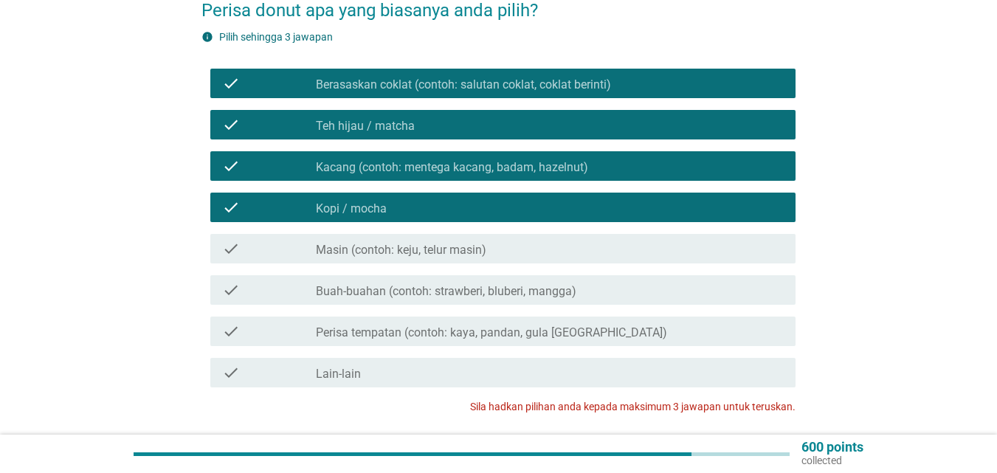
click at [540, 199] on div "check_box_outline_blank Kopi / mocha" at bounding box center [550, 208] width 468 height 18
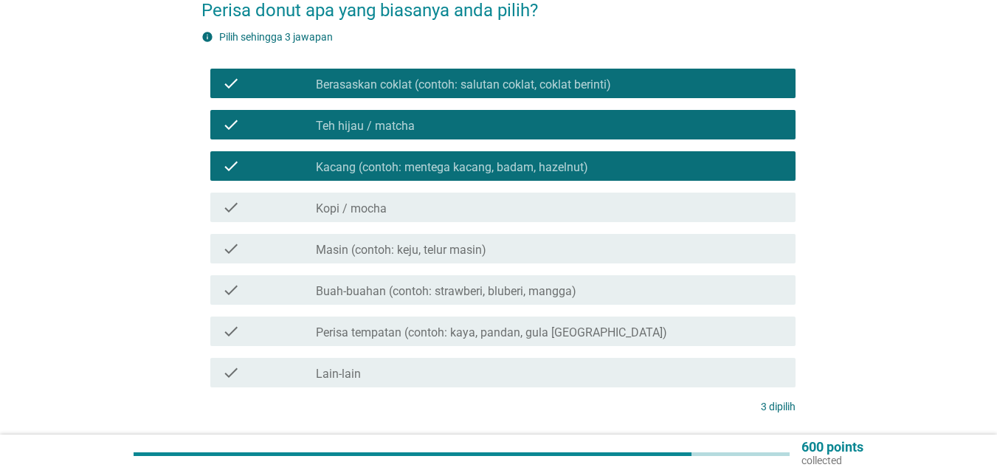
click at [543, 160] on label "Kacang (contoh: mentega kacang, badam, hazelnut)" at bounding box center [452, 167] width 272 height 15
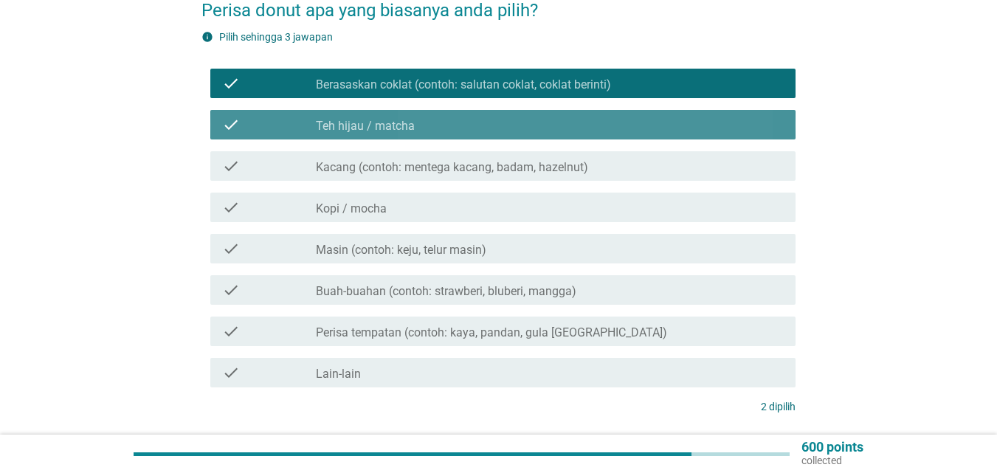
click at [544, 110] on div "check check_box_outline_blank Teh hijau / matcha" at bounding box center [502, 125] width 585 height 30
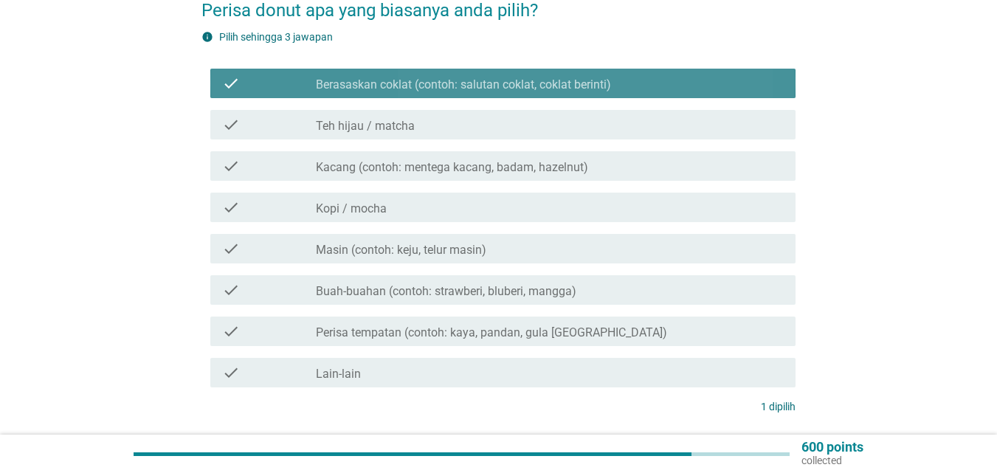
click at [553, 79] on div "check check_box Berasaskan coklat (contoh: salutan coklat, coklat berinti)" at bounding box center [502, 84] width 585 height 30
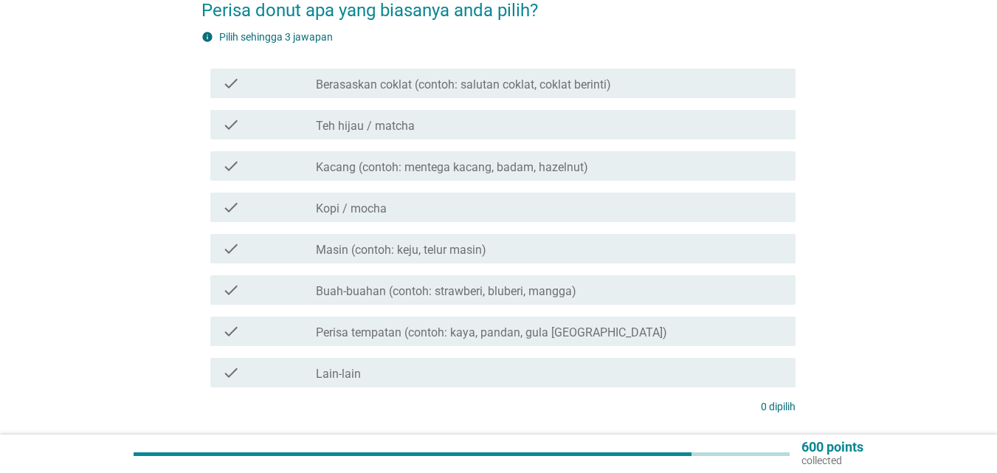
click at [574, 78] on label "Berasaskan coklat (contoh: salutan coklat, coklat berinti)" at bounding box center [463, 85] width 295 height 15
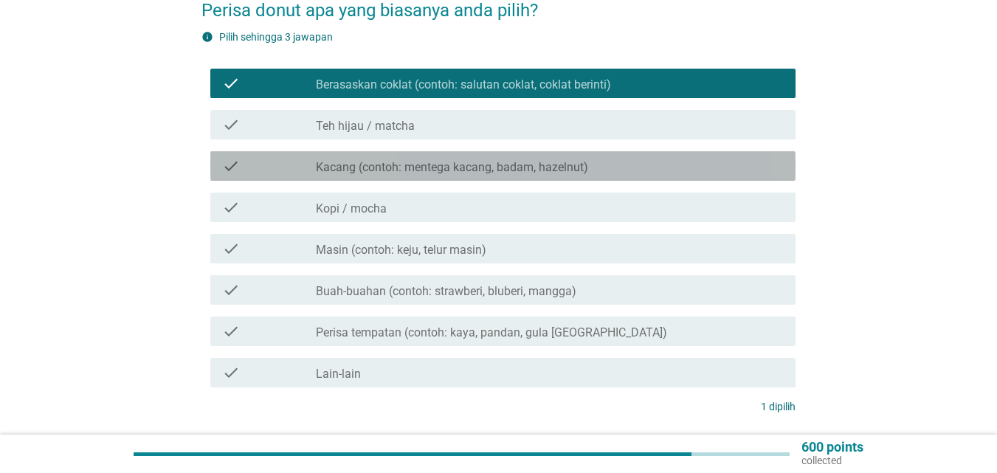
click at [536, 160] on label "Kacang (contoh: mentega kacang, badam, hazelnut)" at bounding box center [452, 167] width 272 height 15
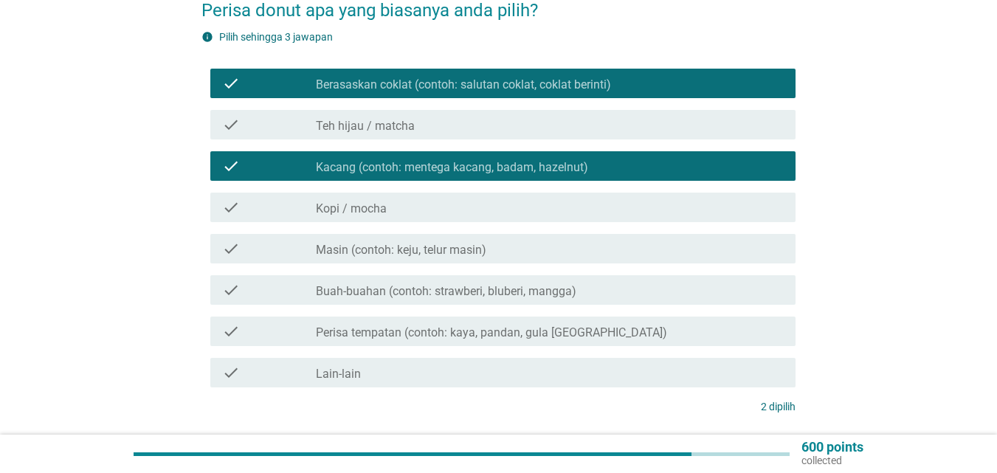
drag, startPoint x: 537, startPoint y: 325, endPoint x: 573, endPoint y: 333, distance: 37.1
click at [539, 326] on label "Perisa tempatan (contoh: kaya, pandan, gula [GEOGRAPHIC_DATA])" at bounding box center [491, 333] width 351 height 15
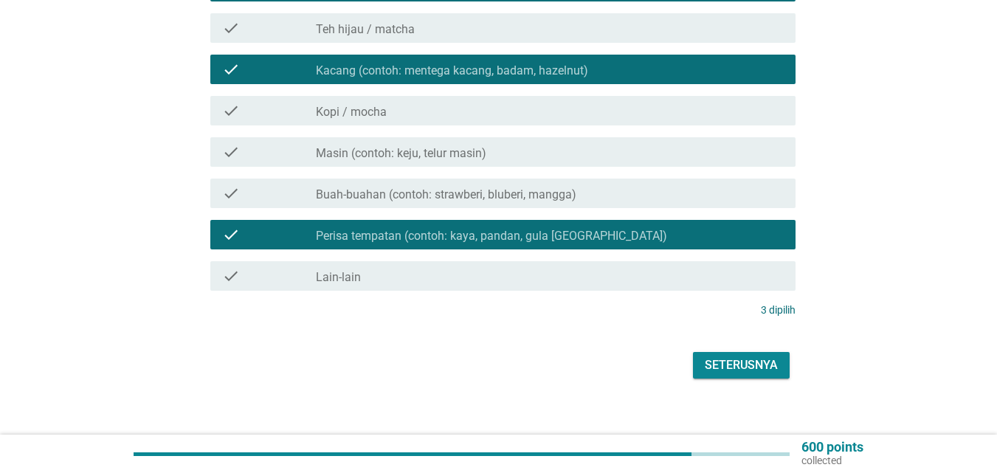
scroll to position [246, 0]
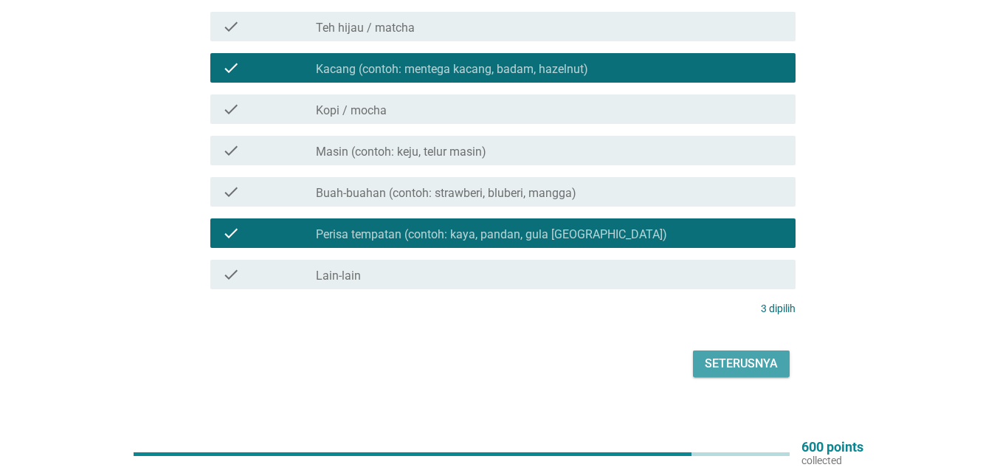
click at [737, 360] on button "Seterusnya" at bounding box center [741, 364] width 97 height 27
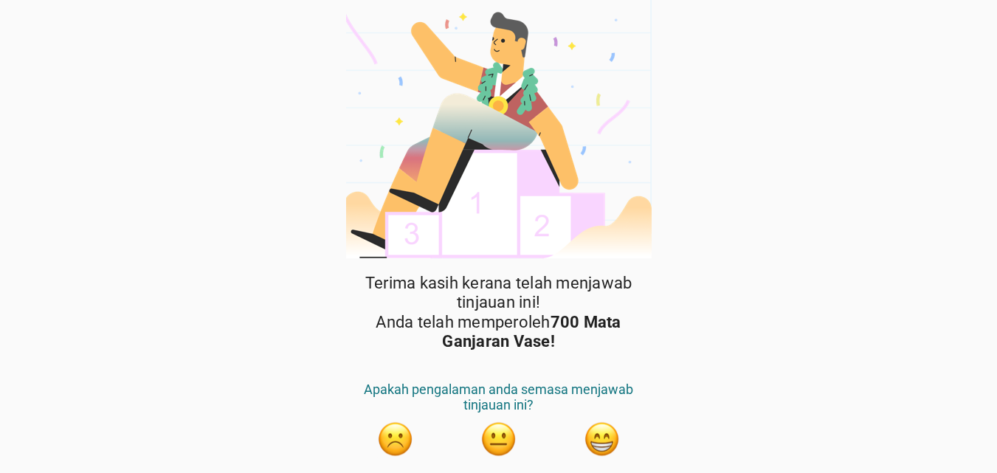
scroll to position [49, 0]
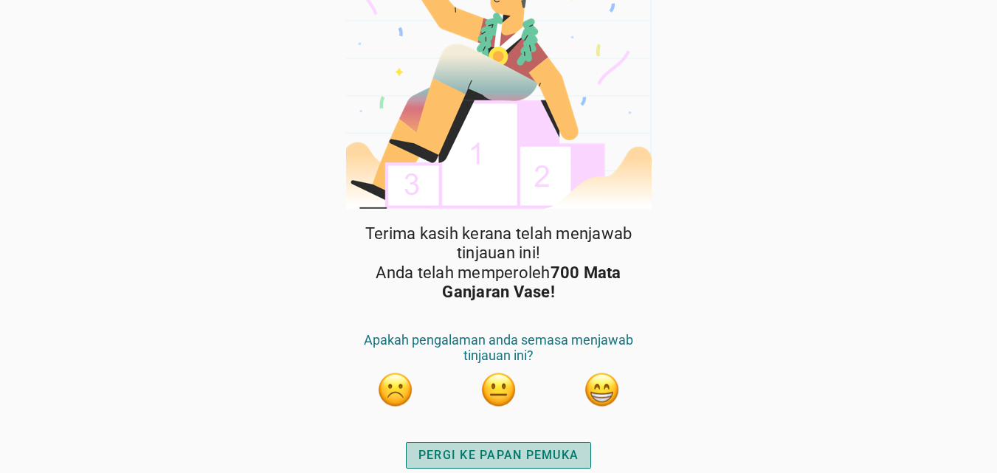
click at [560, 451] on div "PERGI KE PAPAN PEMUKA" at bounding box center [499, 456] width 160 height 18
